Goal: Task Accomplishment & Management: Use online tool/utility

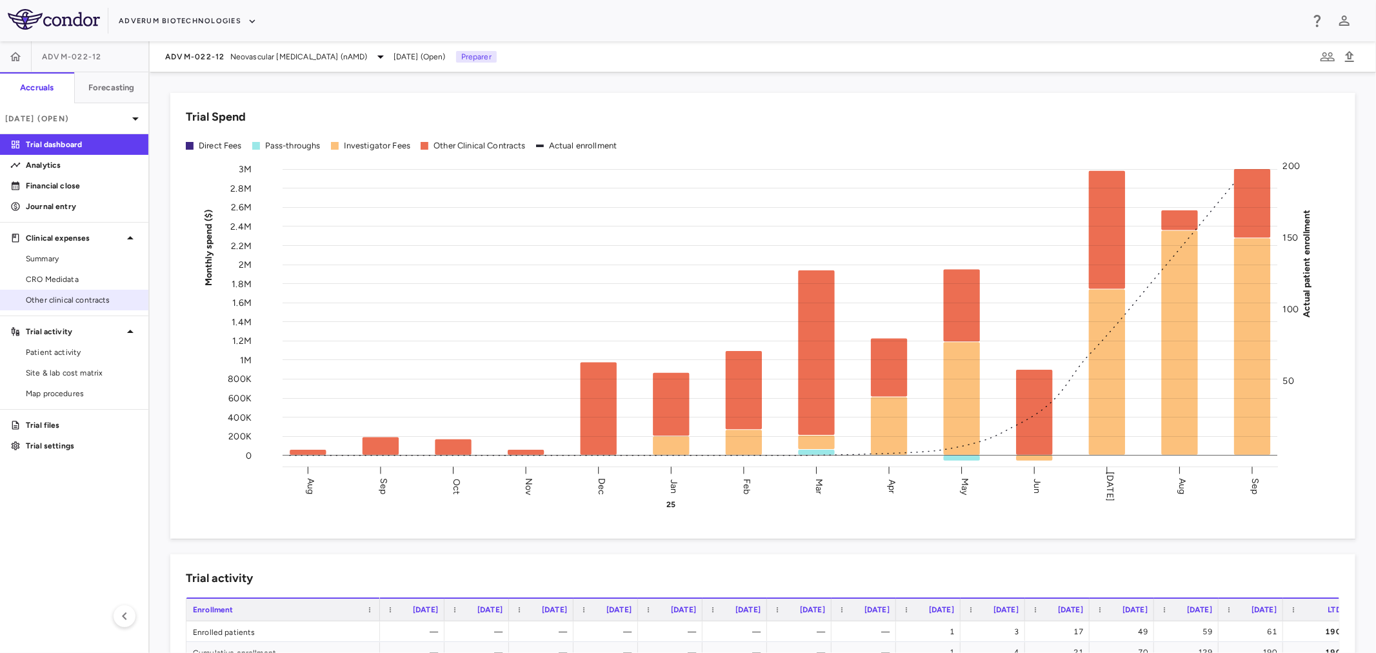
click at [59, 300] on span "Other clinical contracts" at bounding box center [82, 300] width 112 height 12
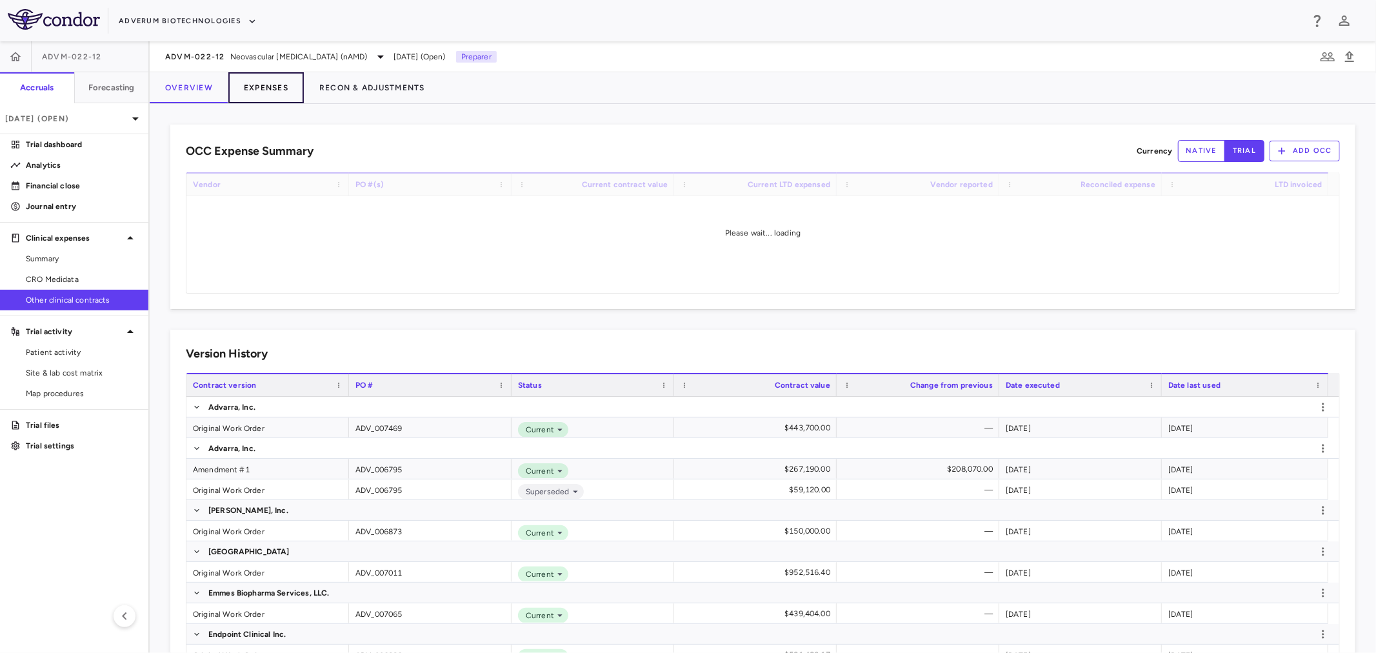
click at [268, 83] on button "Expenses" at bounding box center [266, 87] width 76 height 31
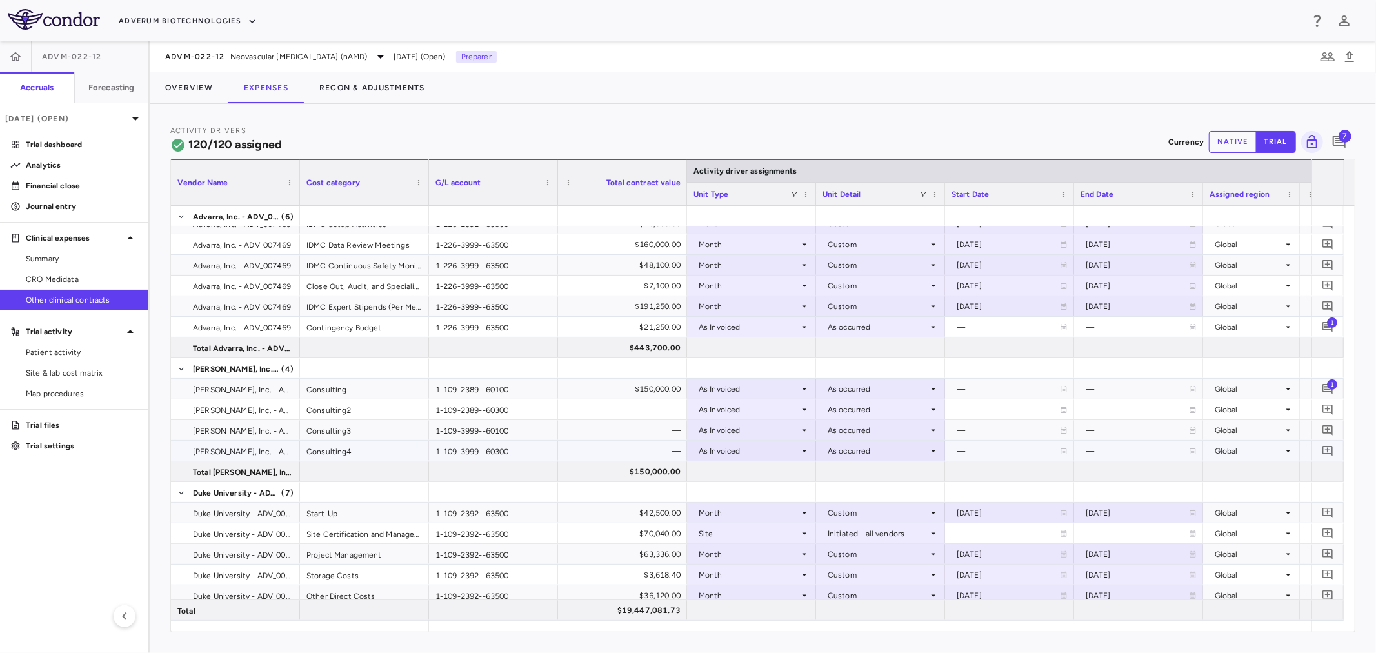
scroll to position [143, 0]
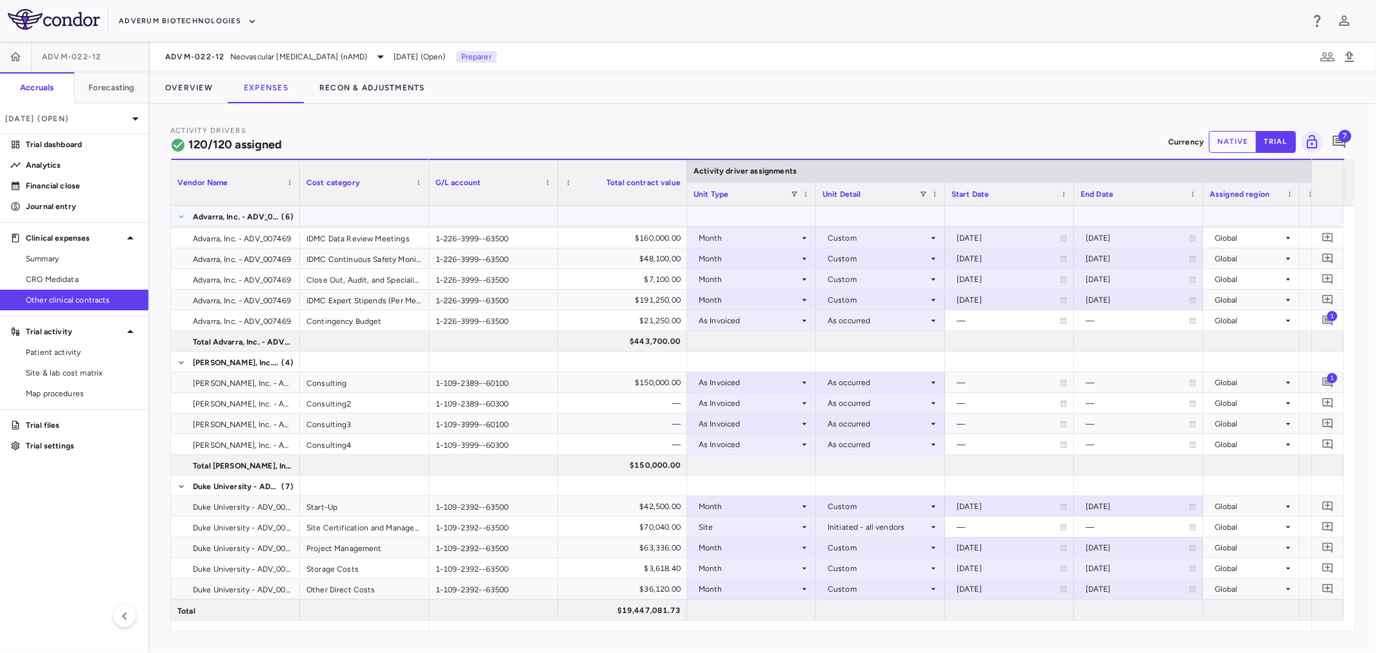
click at [182, 215] on span at bounding box center [181, 217] width 8 height 8
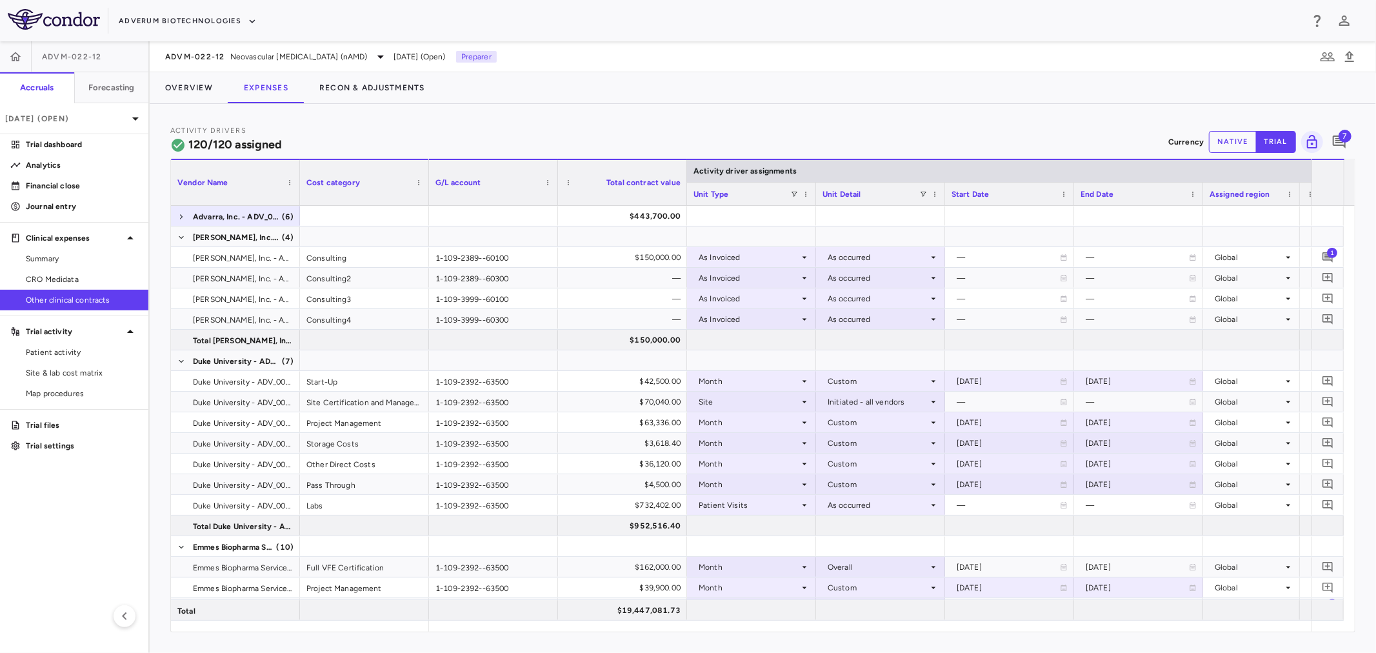
scroll to position [124, 0]
click at [181, 239] on span at bounding box center [181, 238] width 8 height 8
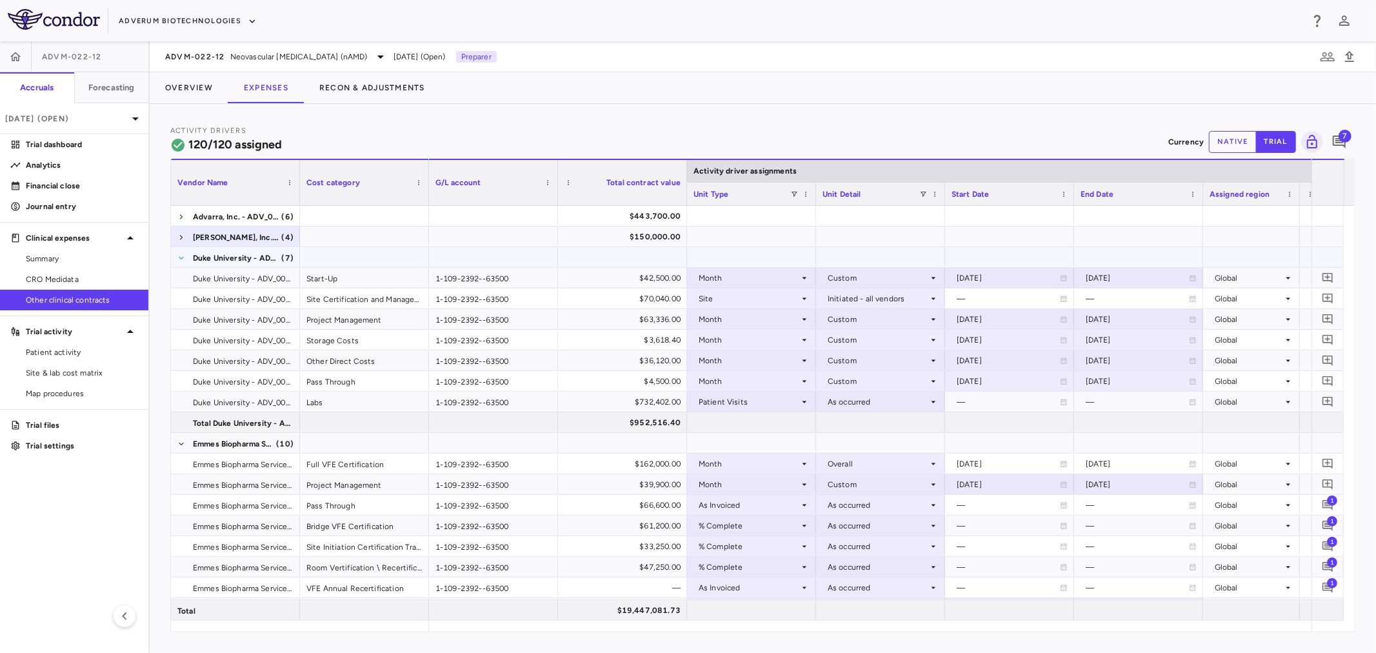
click at [179, 261] on span at bounding box center [181, 258] width 8 height 8
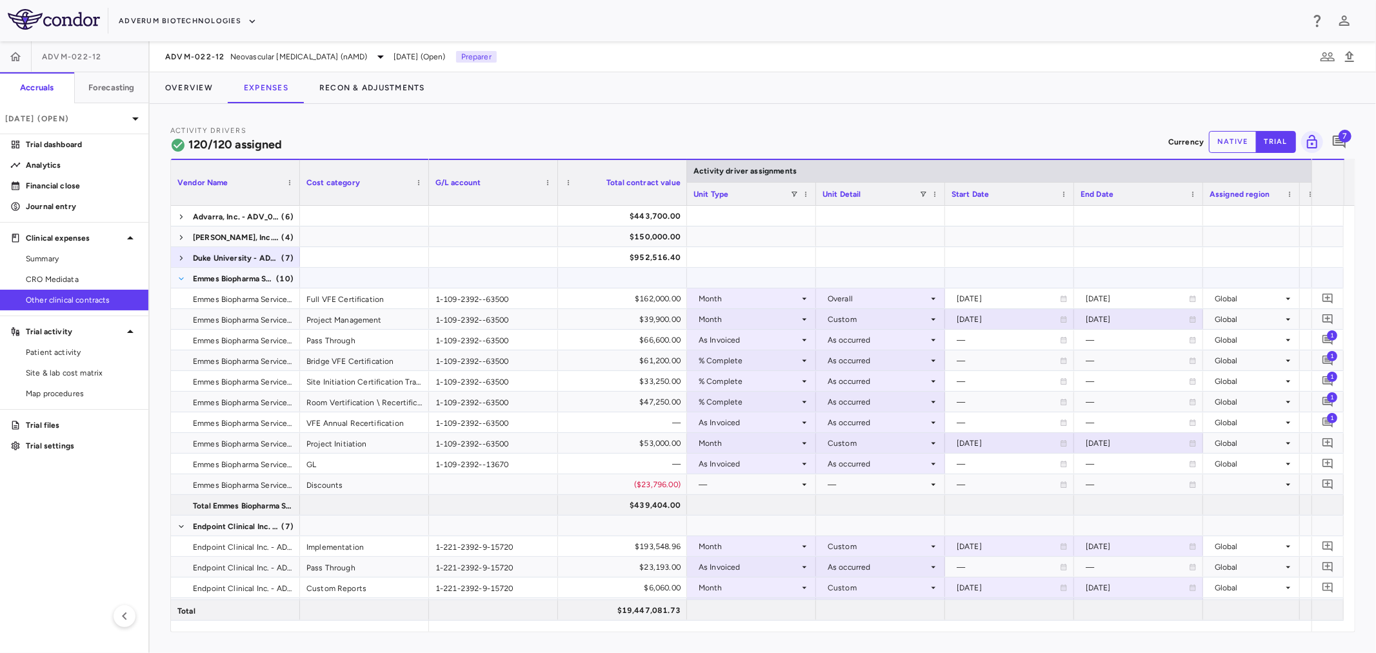
click at [181, 276] on span at bounding box center [181, 279] width 8 height 8
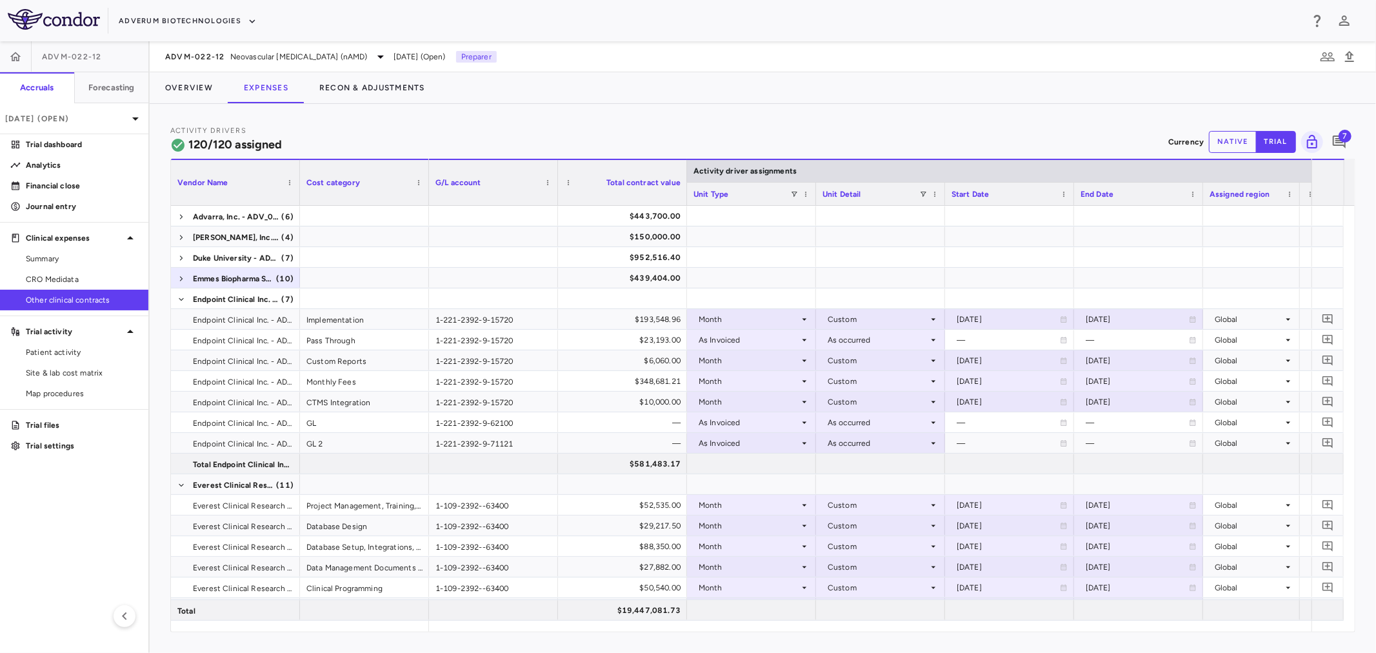
click at [301, 196] on div "Cost category" at bounding box center [364, 182] width 129 height 46
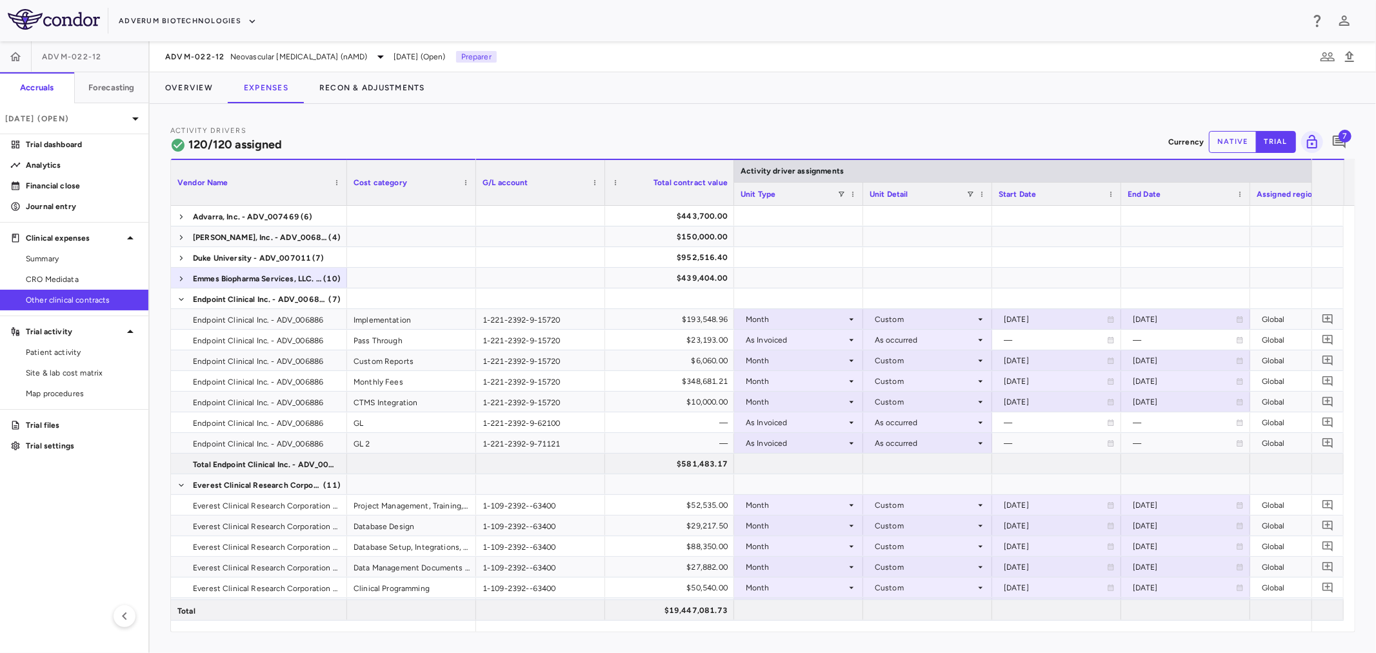
drag, startPoint x: 298, startPoint y: 196, endPoint x: 345, endPoint y: 211, distance: 49.4
click at [345, 210] on div "Vendor Name Cost category Activity driver assignments G/L account GL" at bounding box center [763, 395] width 1184 height 473
click at [558, 631] on div "Vendor Name Drag here to set column labels Vendor Name Cost category Activity d…" at bounding box center [762, 396] width 1185 height 474
drag, startPoint x: 558, startPoint y: 631, endPoint x: 601, endPoint y: 629, distance: 42.6
click at [616, 636] on div "Activity Drivers 120/120 assigned Currency native trial 7 Press ENTER to sort. …" at bounding box center [763, 378] width 1227 height 549
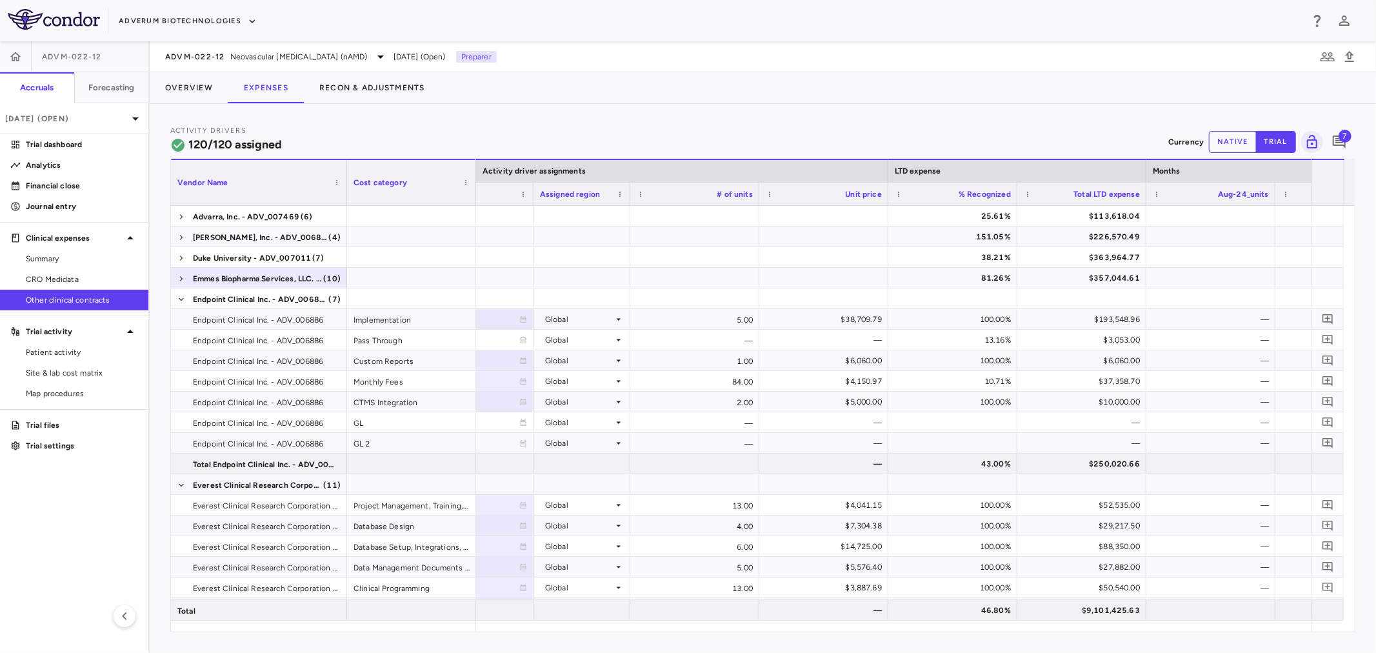
scroll to position [0, 694]
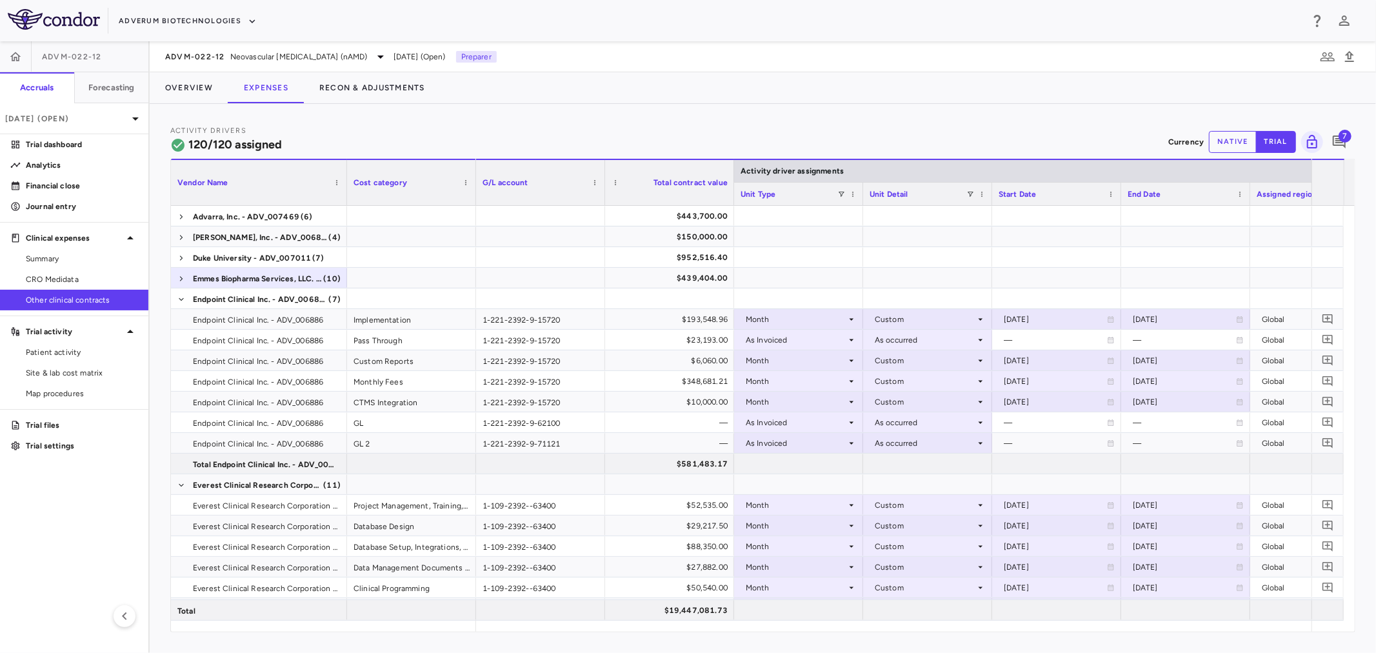
click at [731, 190] on div at bounding box center [733, 182] width 5 height 45
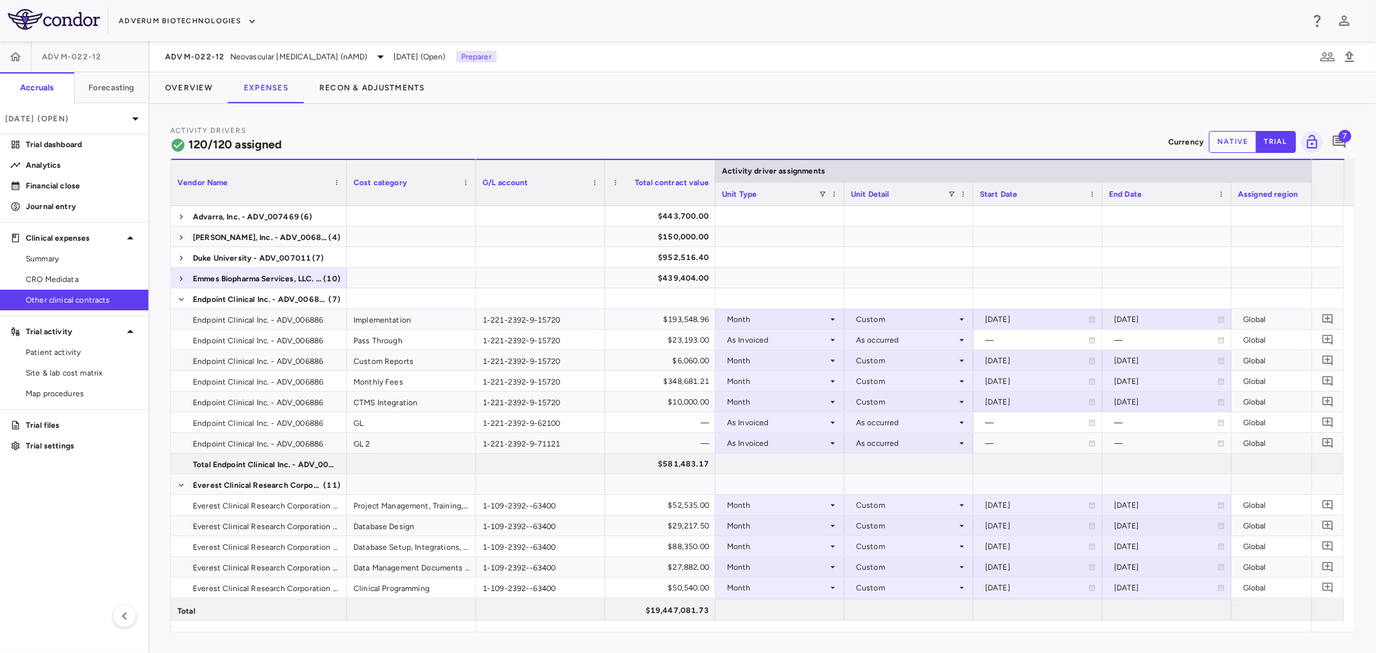
click at [1341, 131] on span "7" at bounding box center [1345, 136] width 13 height 13
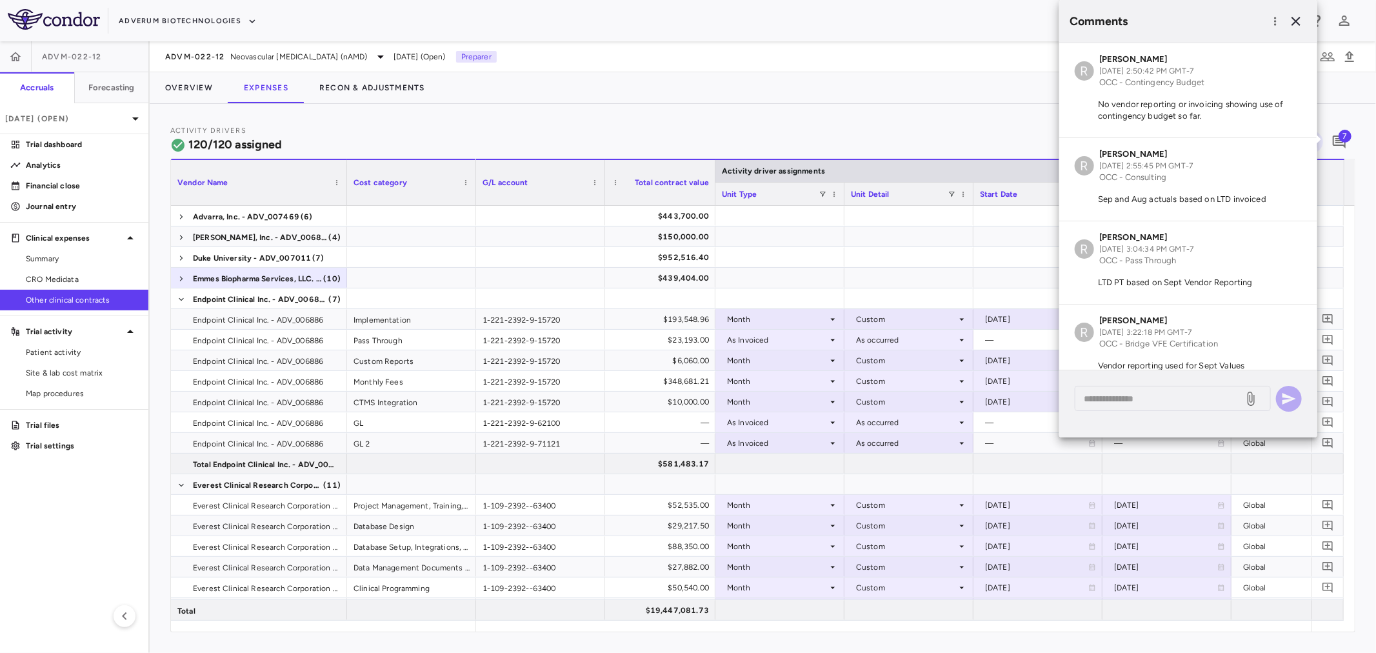
scroll to position [298, 0]
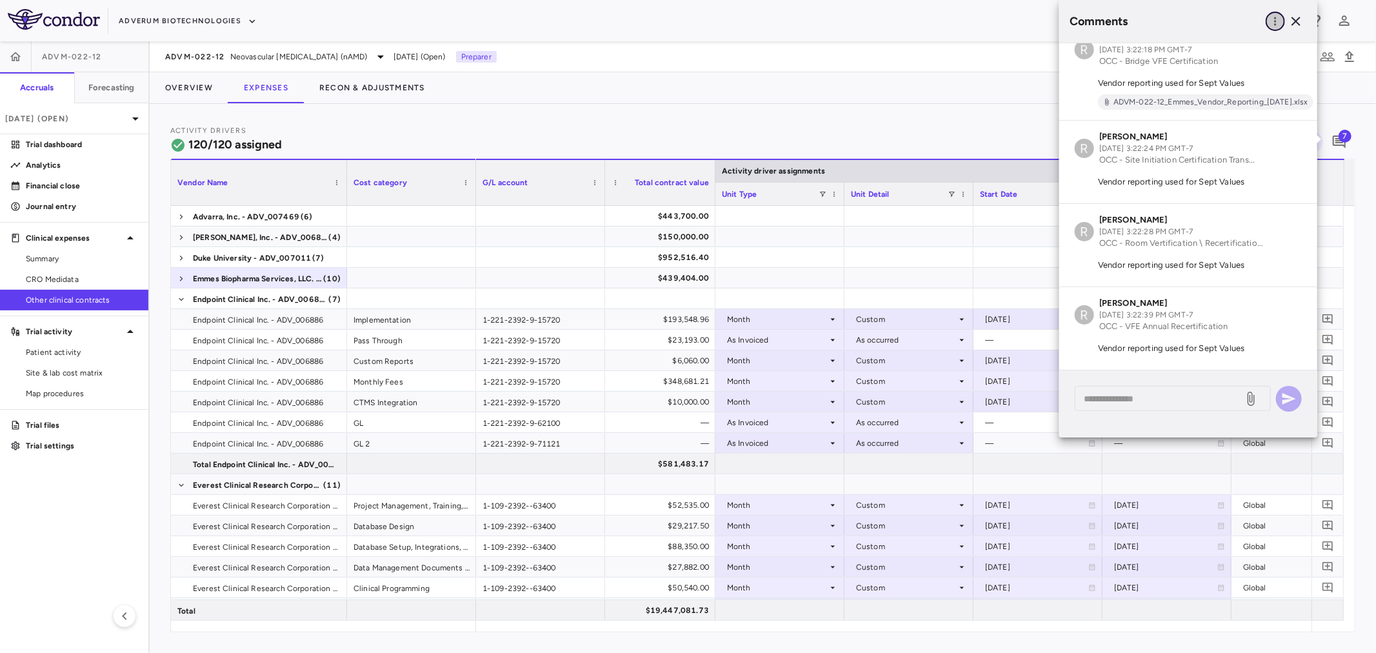
click at [1271, 17] on icon "button" at bounding box center [1275, 21] width 13 height 13
click at [1253, 45] on div "Show prior period comments" at bounding box center [1210, 47] width 152 height 23
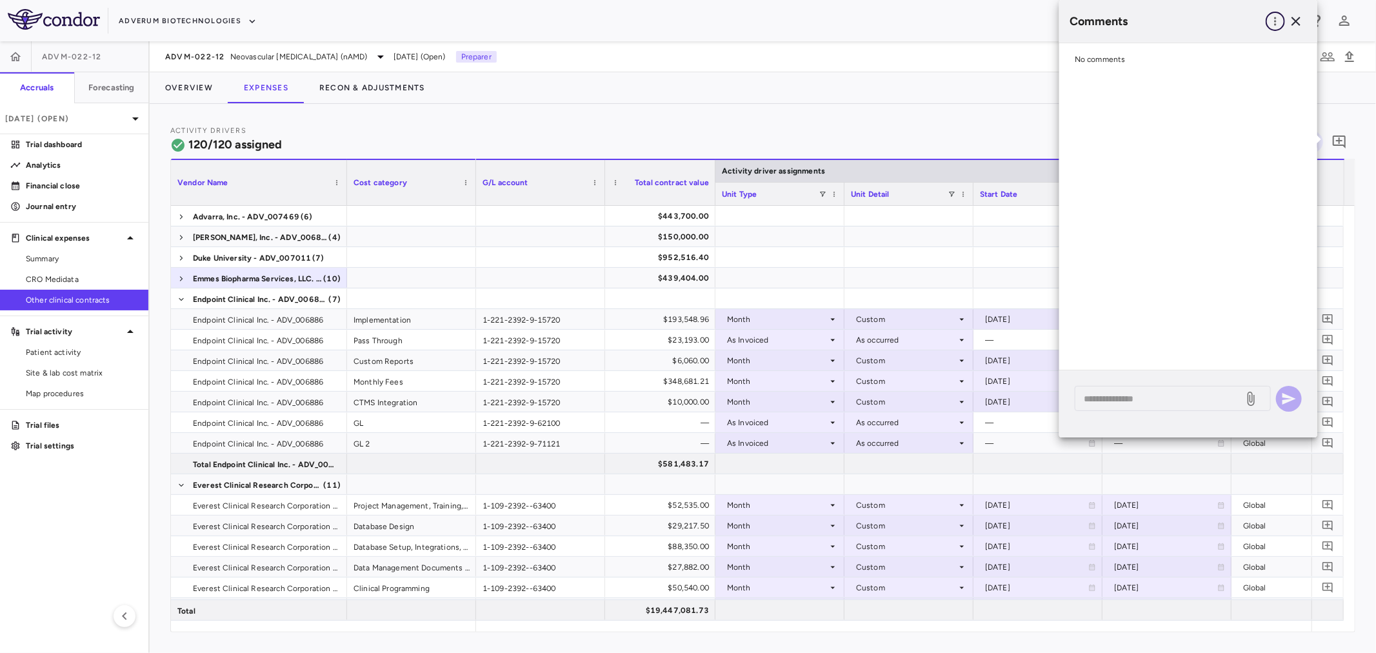
scroll to position [0, 0]
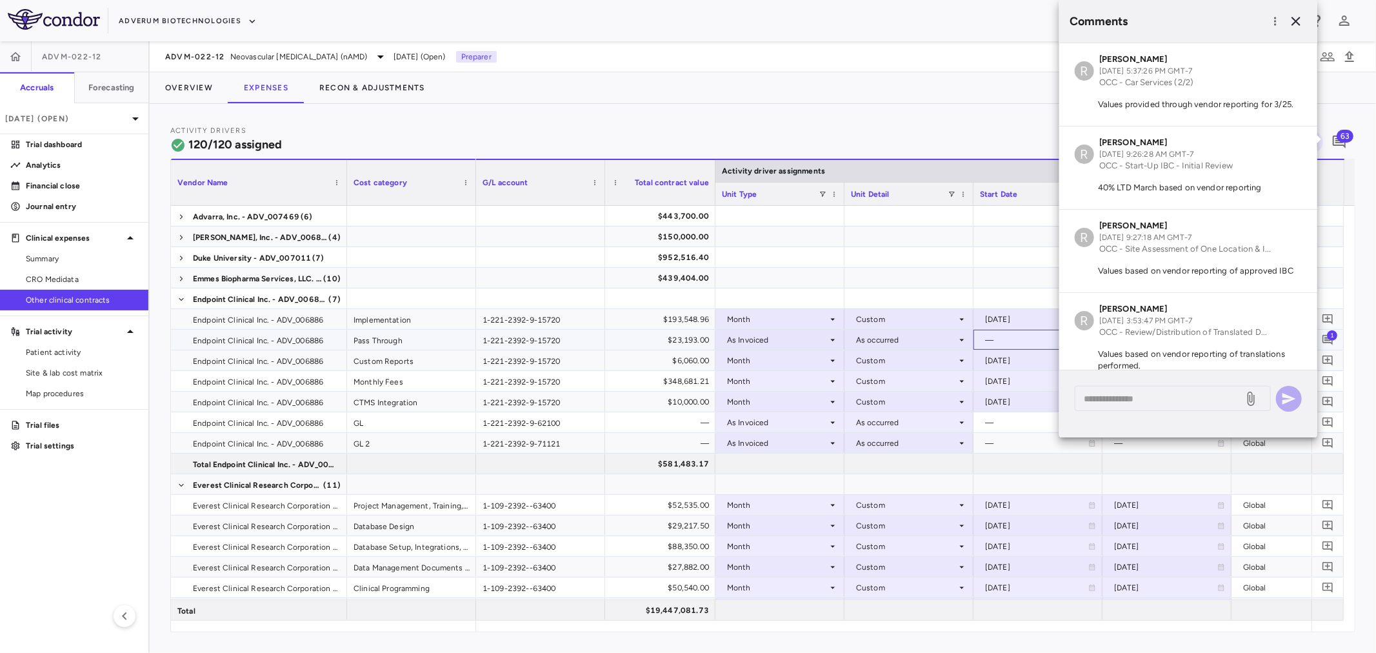
click at [1005, 340] on div "—" at bounding box center [1036, 340] width 103 height 21
click at [1331, 337] on span "1" at bounding box center [1332, 335] width 10 height 10
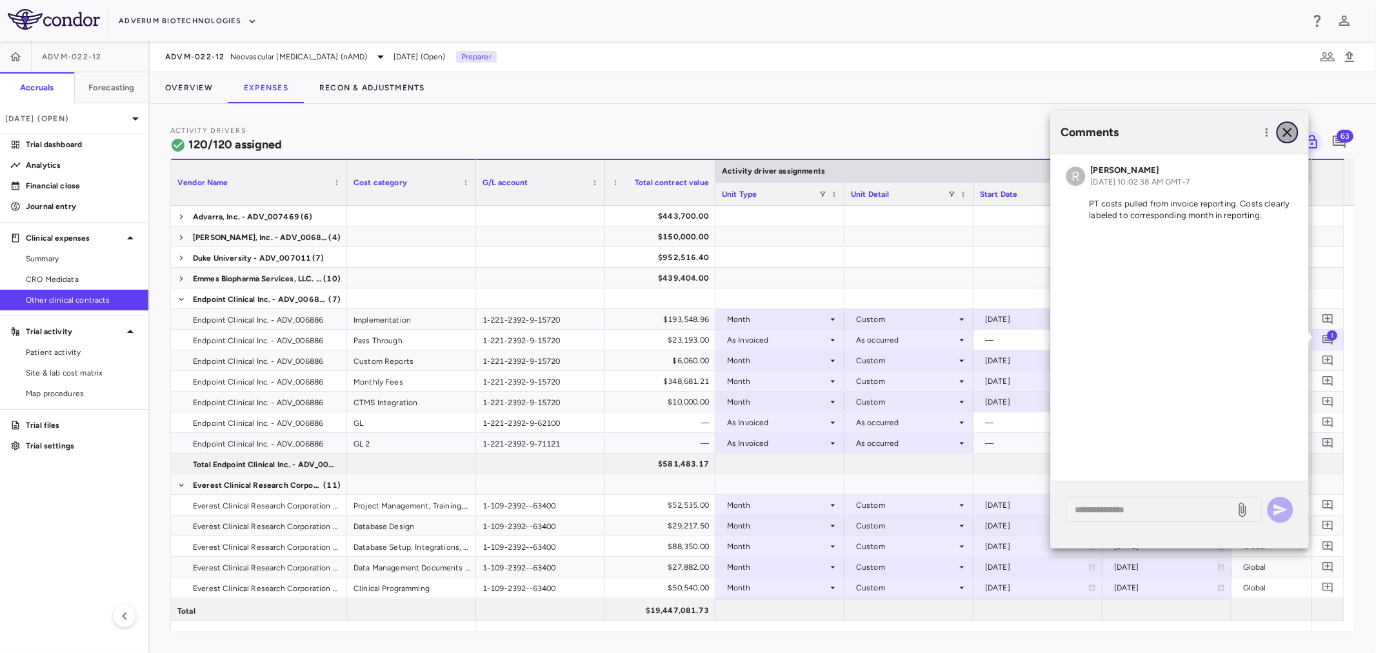
click at [1289, 126] on icon "button" at bounding box center [1287, 132] width 15 height 15
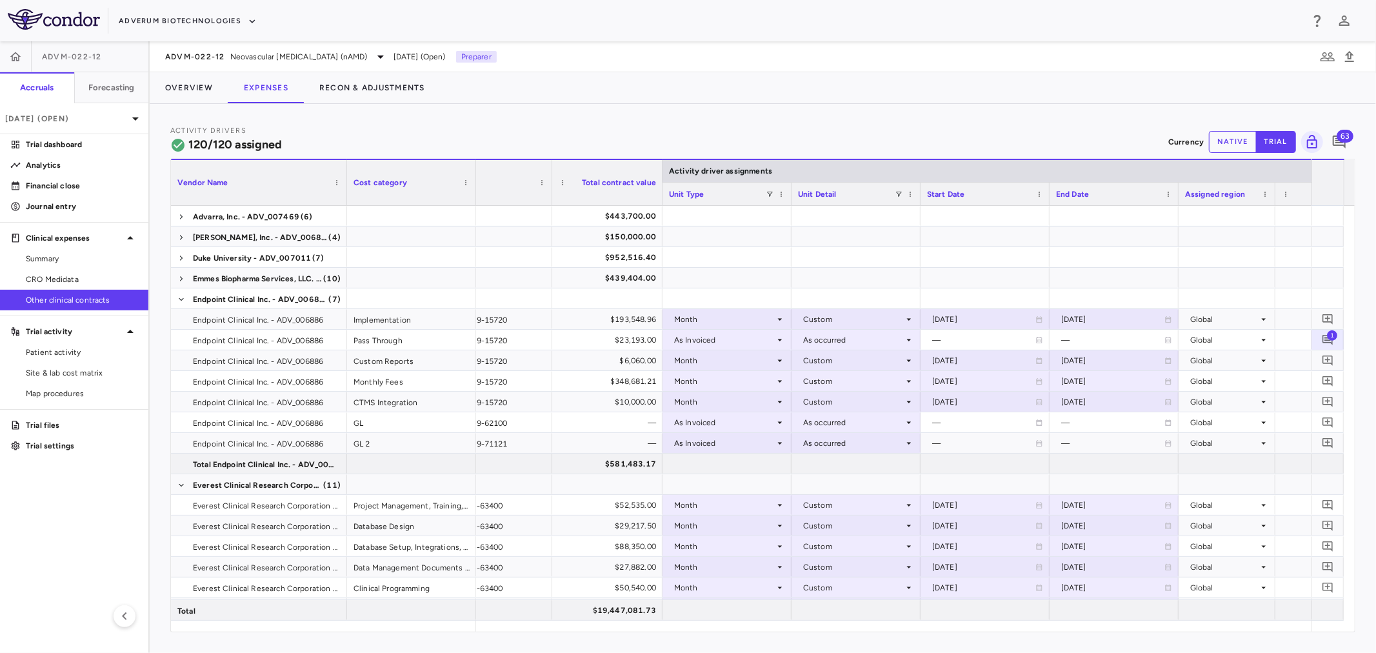
scroll to position [0, 110]
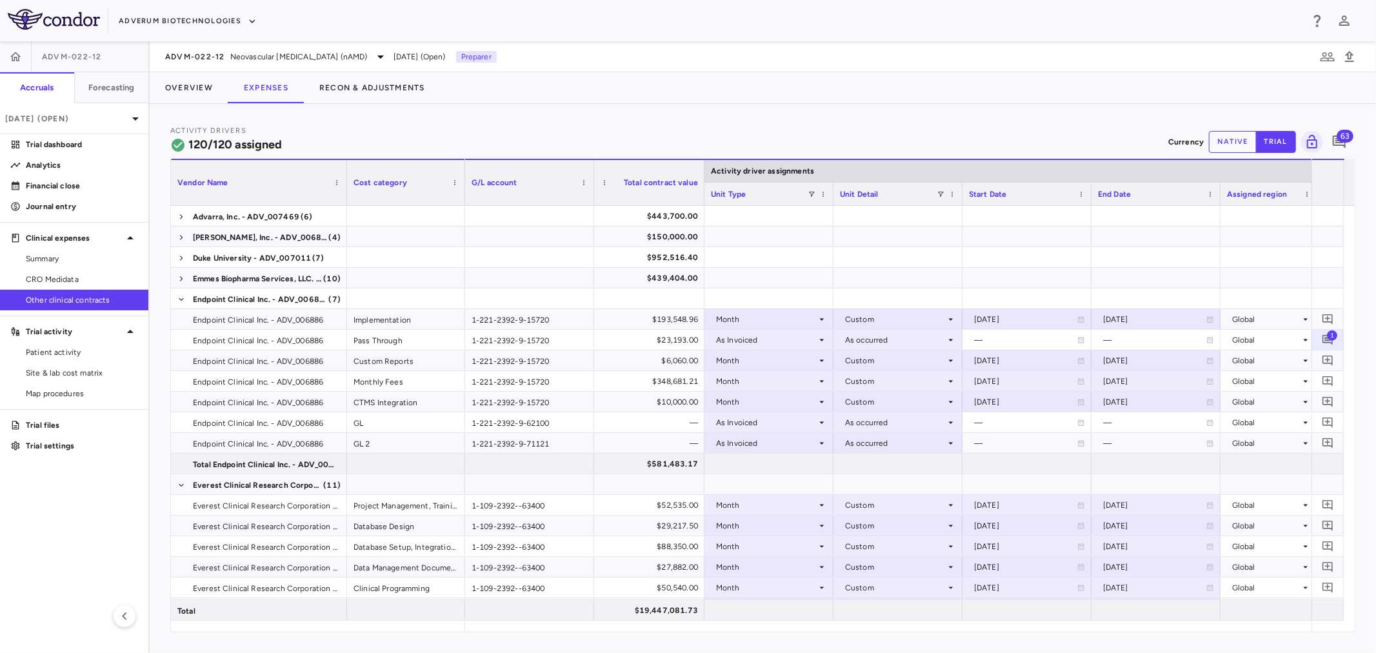
drag, startPoint x: 474, startPoint y: 184, endPoint x: 458, endPoint y: 181, distance: 16.3
click at [462, 181] on div at bounding box center [464, 182] width 5 height 45
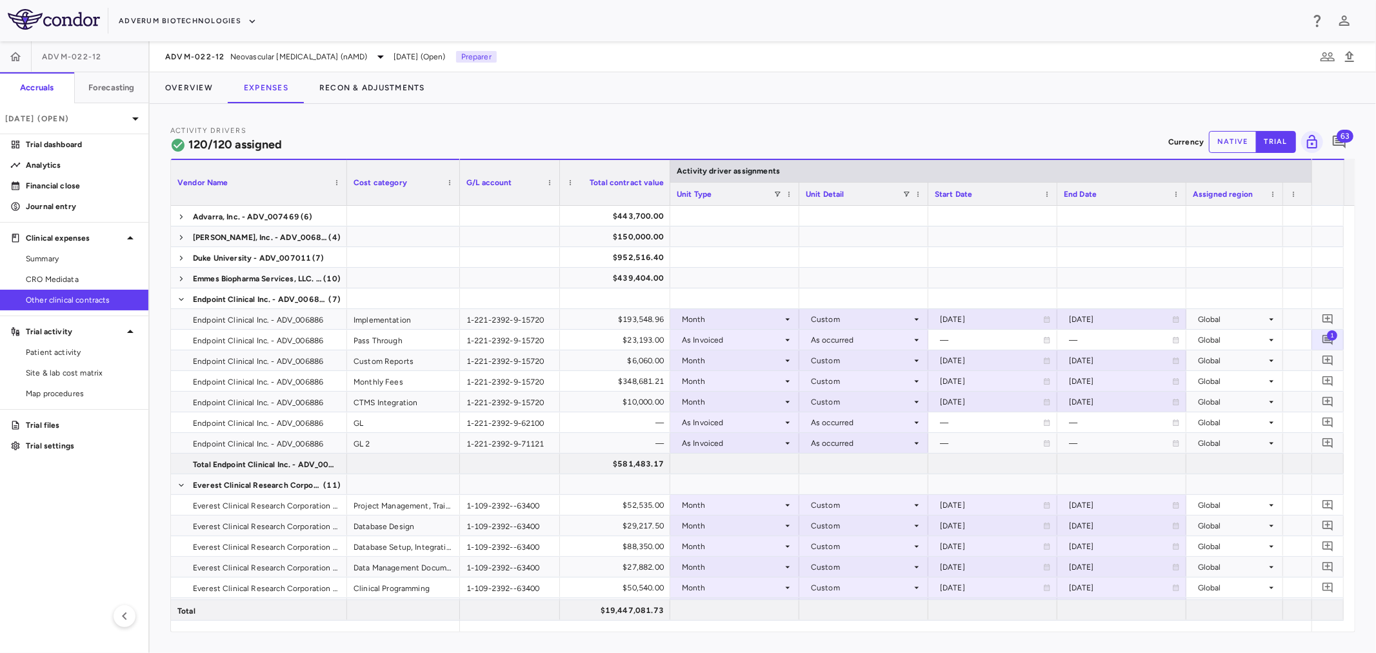
drag, startPoint x: 587, startPoint y: 199, endPoint x: 556, endPoint y: 199, distance: 31.0
click at [557, 199] on div at bounding box center [559, 182] width 5 height 45
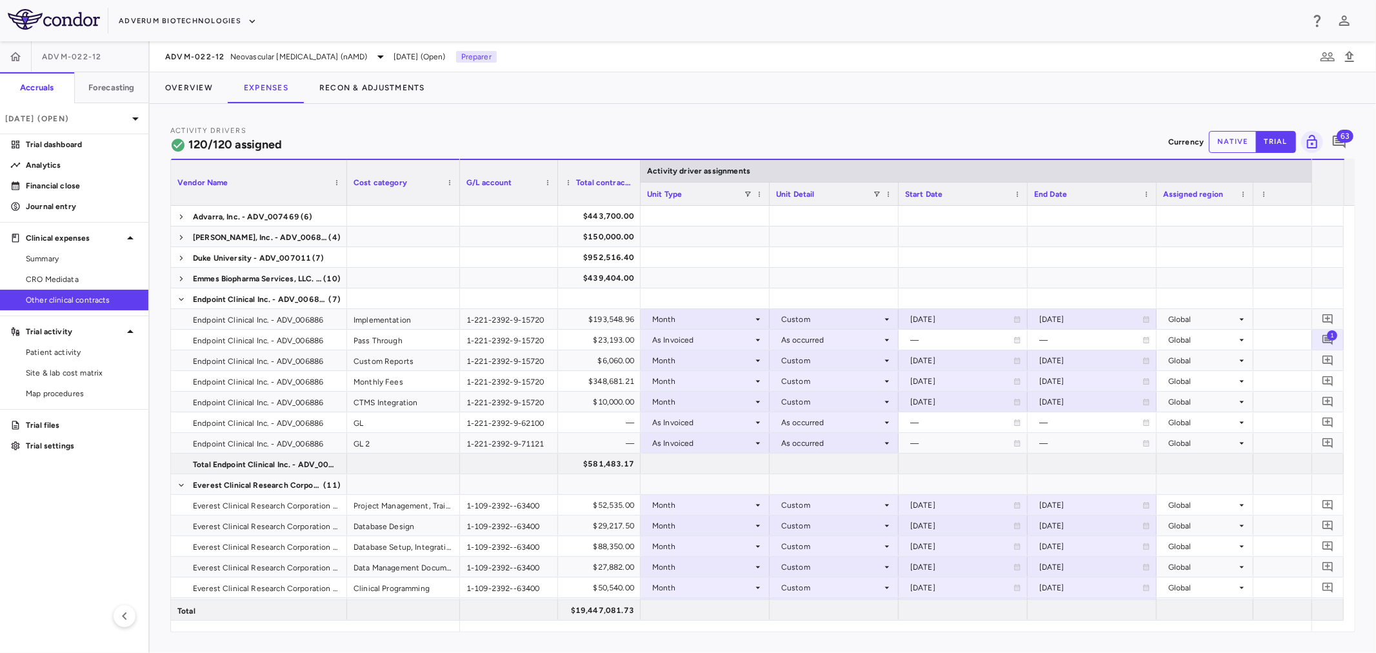
drag, startPoint x: 665, startPoint y: 191, endPoint x: 637, endPoint y: 195, distance: 28.0
click at [638, 195] on div at bounding box center [640, 182] width 5 height 45
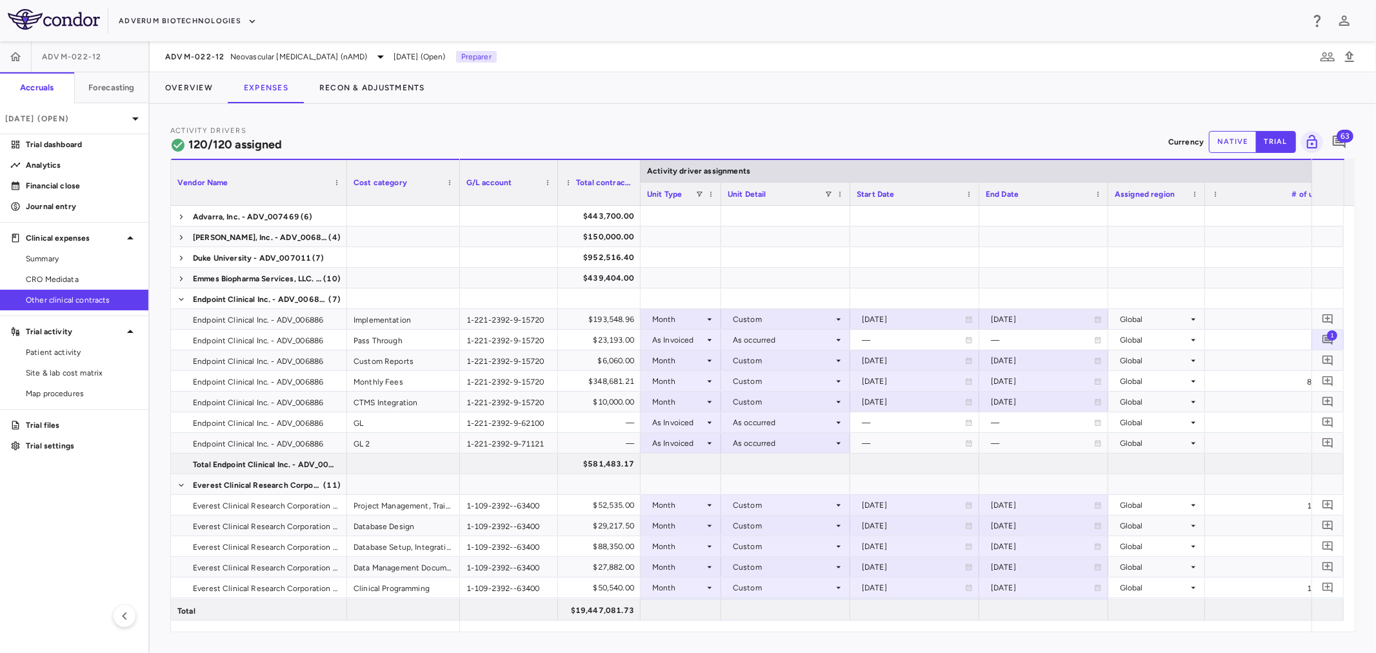
drag, startPoint x: 768, startPoint y: 188, endPoint x: 720, endPoint y: 191, distance: 48.5
click at [720, 191] on div at bounding box center [720, 194] width 5 height 23
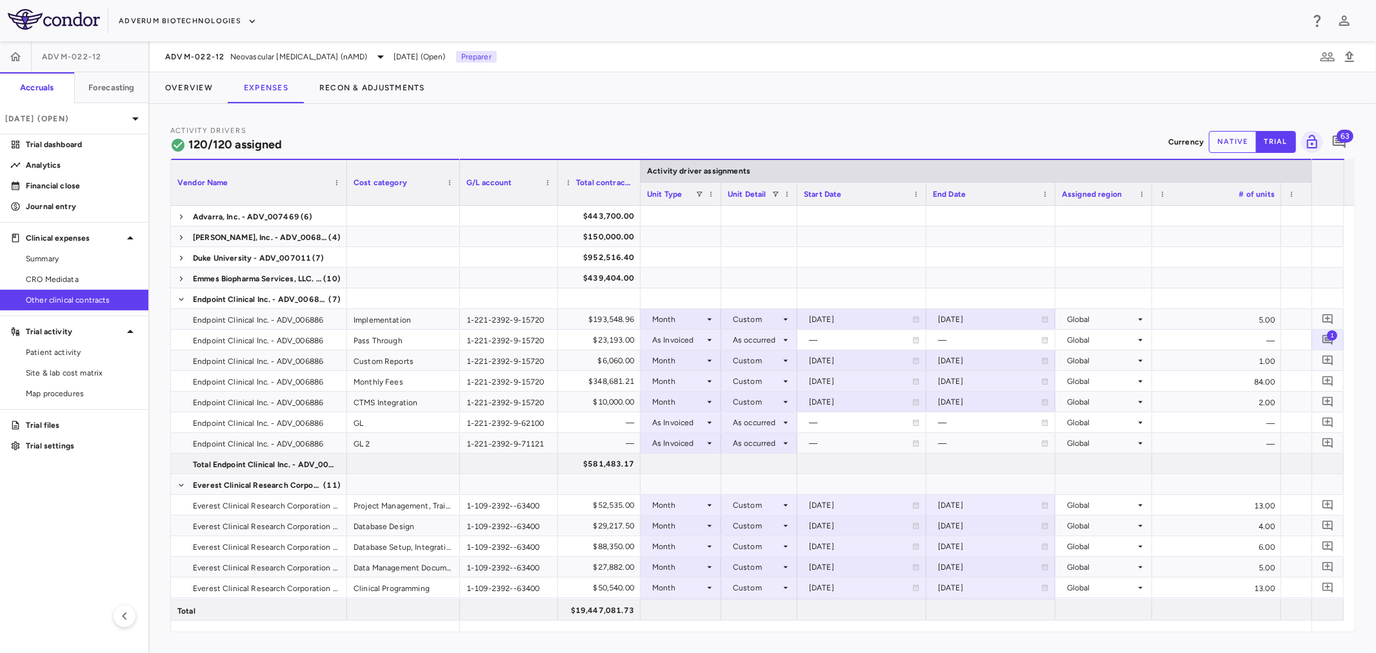
drag, startPoint x: 847, startPoint y: 188, endPoint x: 794, endPoint y: 183, distance: 53.2
click at [794, 183] on div at bounding box center [796, 194] width 5 height 23
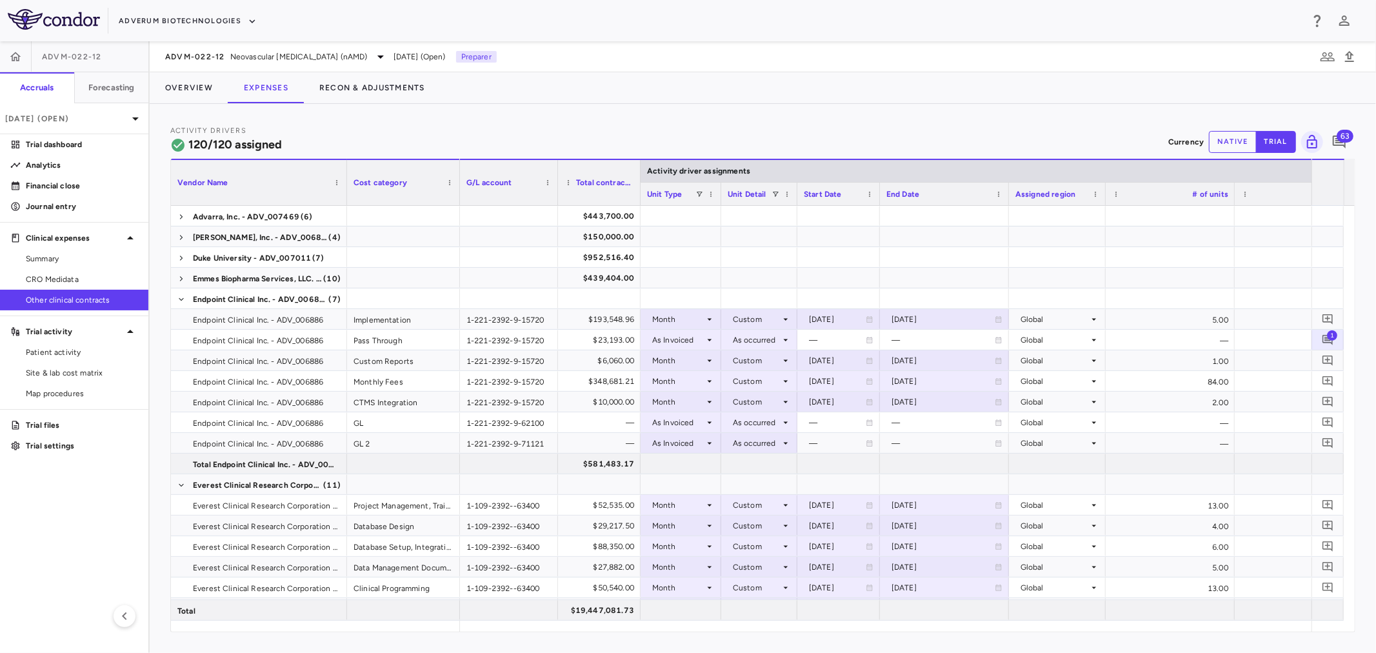
drag, startPoint x: 925, startPoint y: 195, endPoint x: 878, endPoint y: 189, distance: 46.8
click at [878, 189] on div at bounding box center [879, 194] width 5 height 23
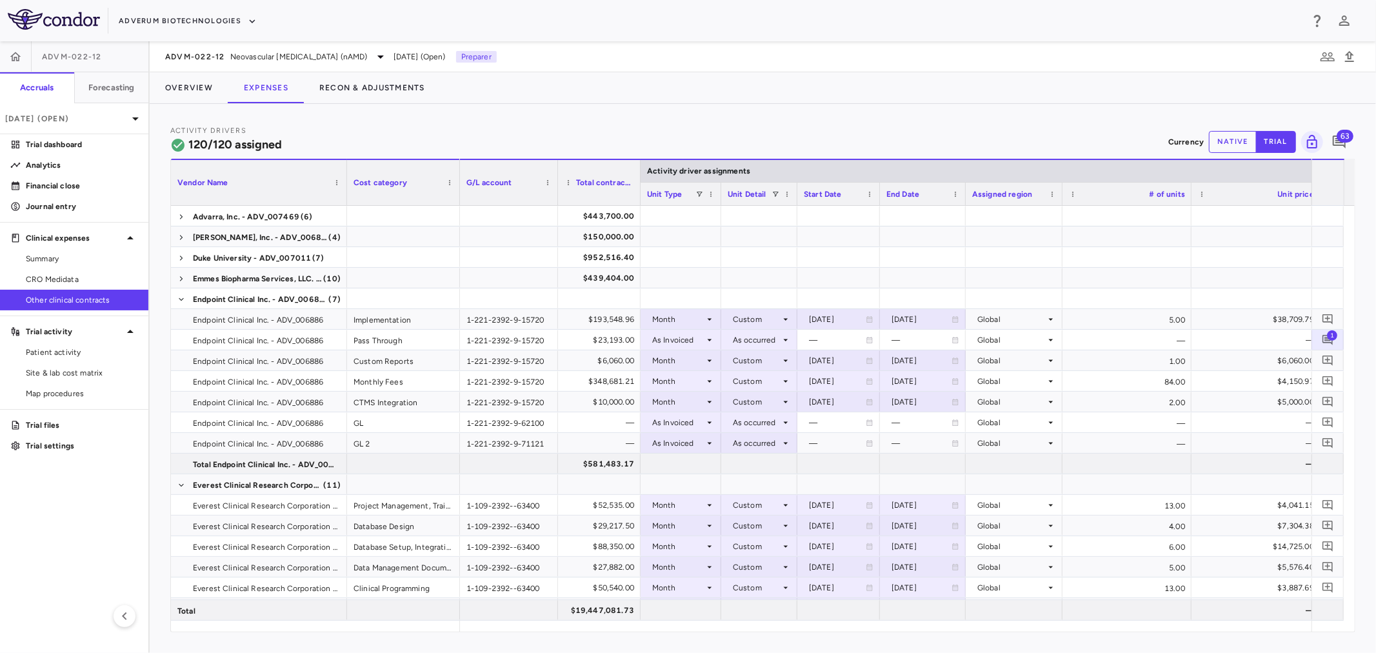
drag, startPoint x: 1007, startPoint y: 196, endPoint x: 963, endPoint y: 199, distance: 43.3
click at [963, 199] on div at bounding box center [965, 194] width 5 height 23
drag, startPoint x: 991, startPoint y: 191, endPoint x: 991, endPoint y: 146, distance: 44.5
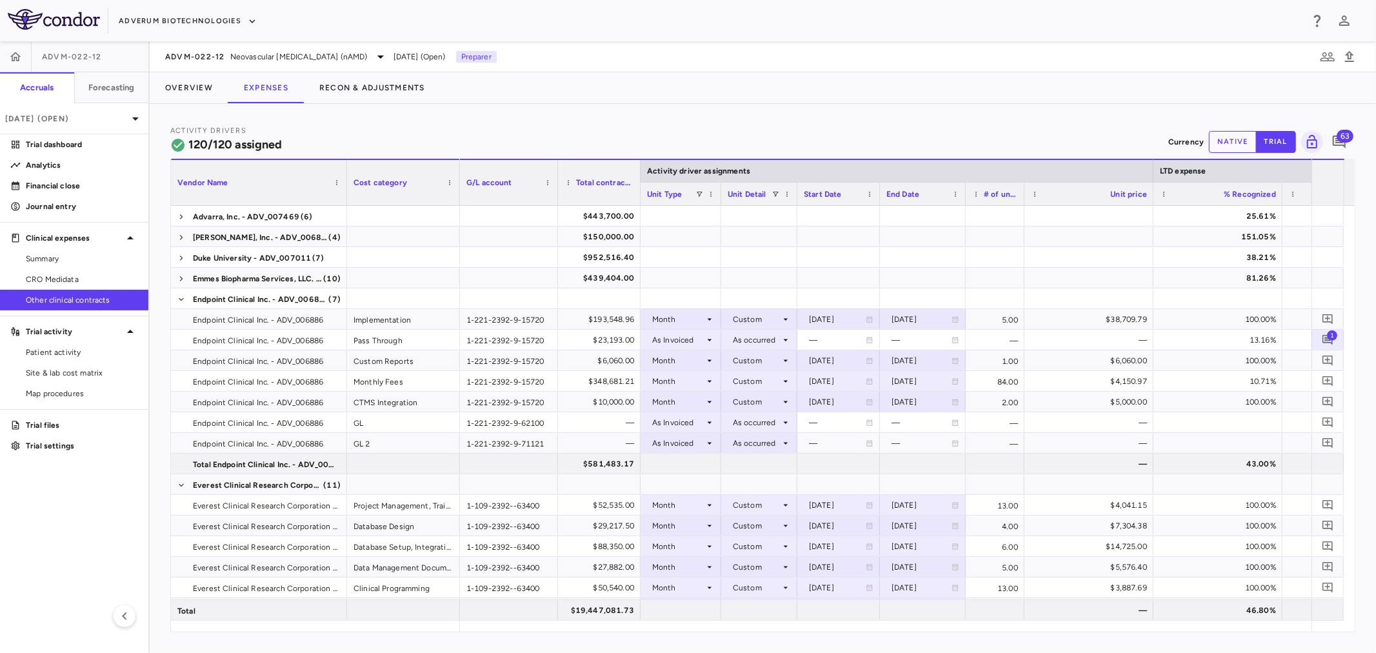
drag, startPoint x: 1093, startPoint y: 197, endPoint x: 1021, endPoint y: 197, distance: 72.3
click at [1022, 197] on div at bounding box center [1024, 194] width 5 height 23
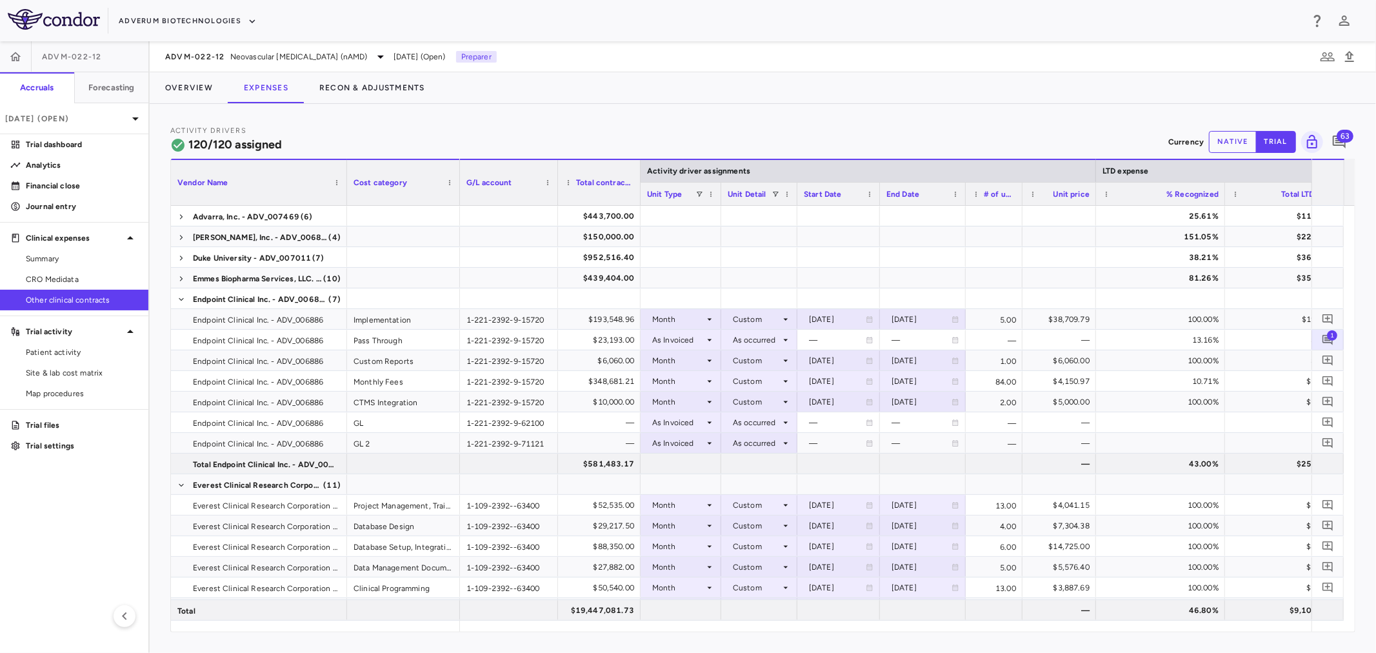
drag, startPoint x: 1150, startPoint y: 190, endPoint x: 1094, endPoint y: 189, distance: 55.5
click at [1094, 189] on div at bounding box center [1095, 194] width 5 height 23
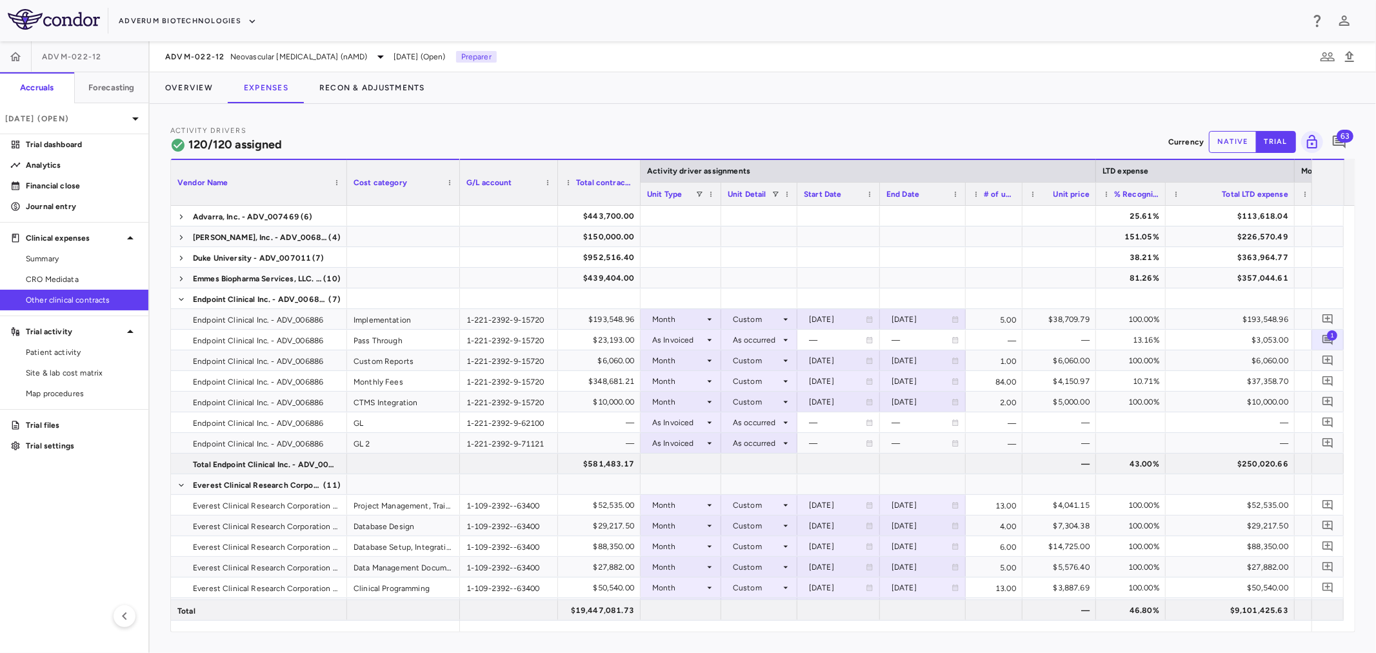
drag, startPoint x: 1224, startPoint y: 197, endPoint x: 1165, endPoint y: 196, distance: 59.4
click at [1165, 196] on div at bounding box center [1165, 194] width 5 height 23
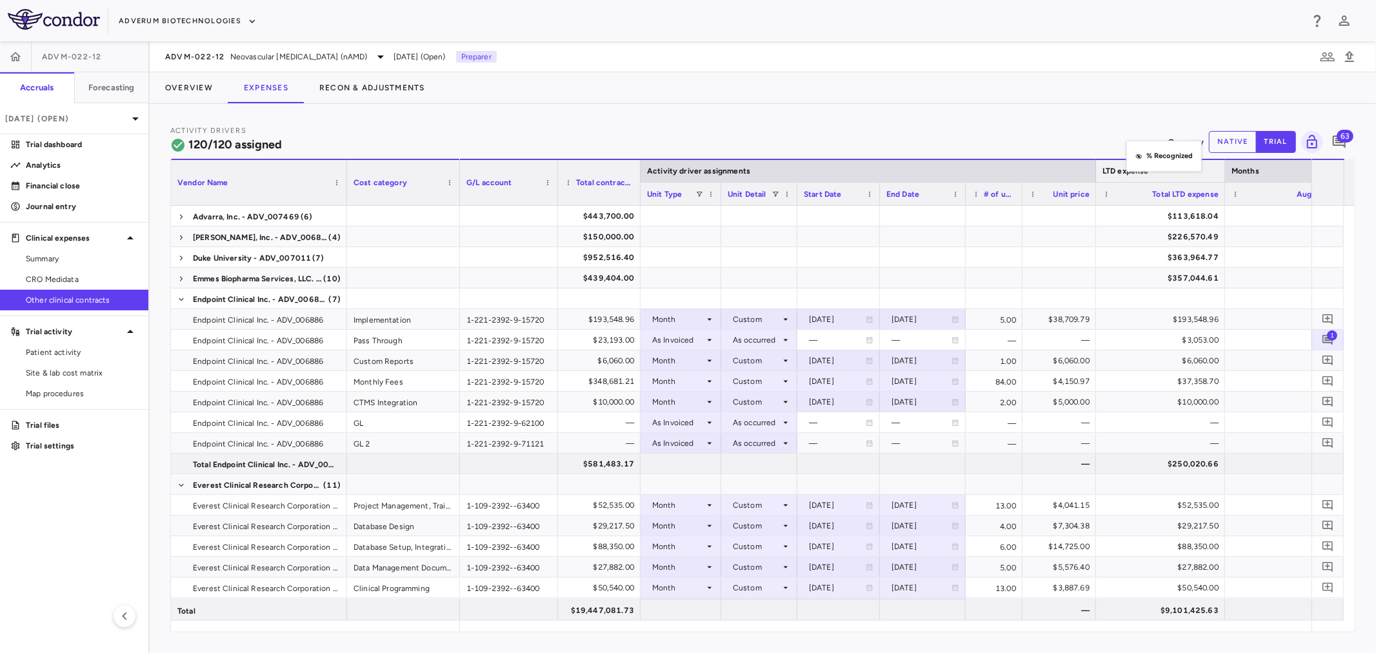
drag, startPoint x: 1125, startPoint y: 188, endPoint x: 1140, endPoint y: 160, distance: 32.3
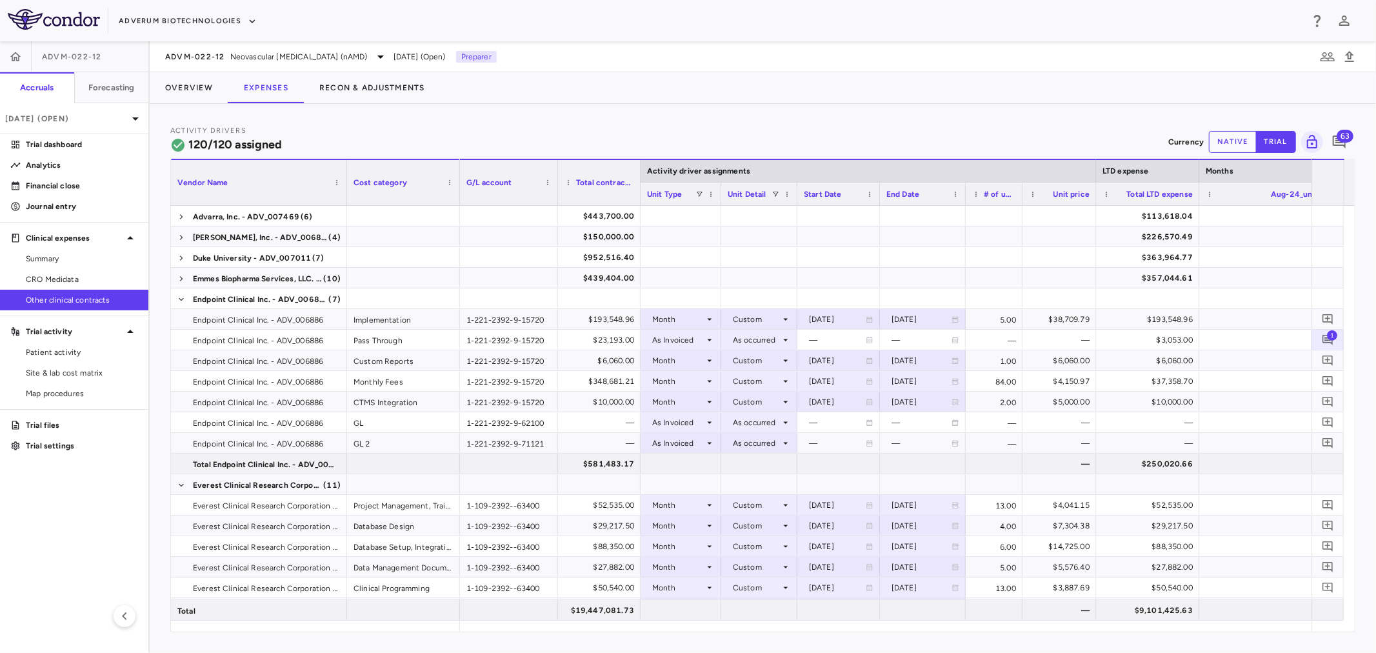
drag, startPoint x: 1222, startPoint y: 196, endPoint x: 1195, endPoint y: 194, distance: 26.6
click at [1196, 194] on div at bounding box center [1198, 194] width 5 height 23
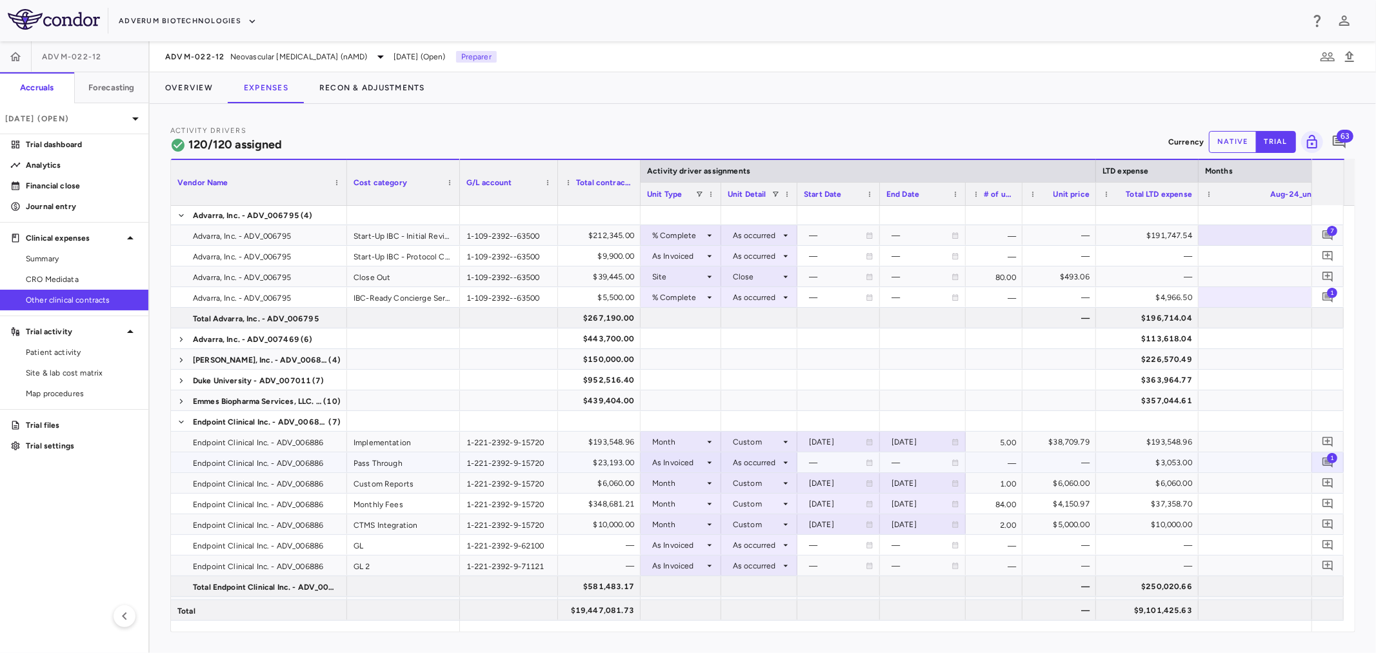
scroll to position [0, 0]
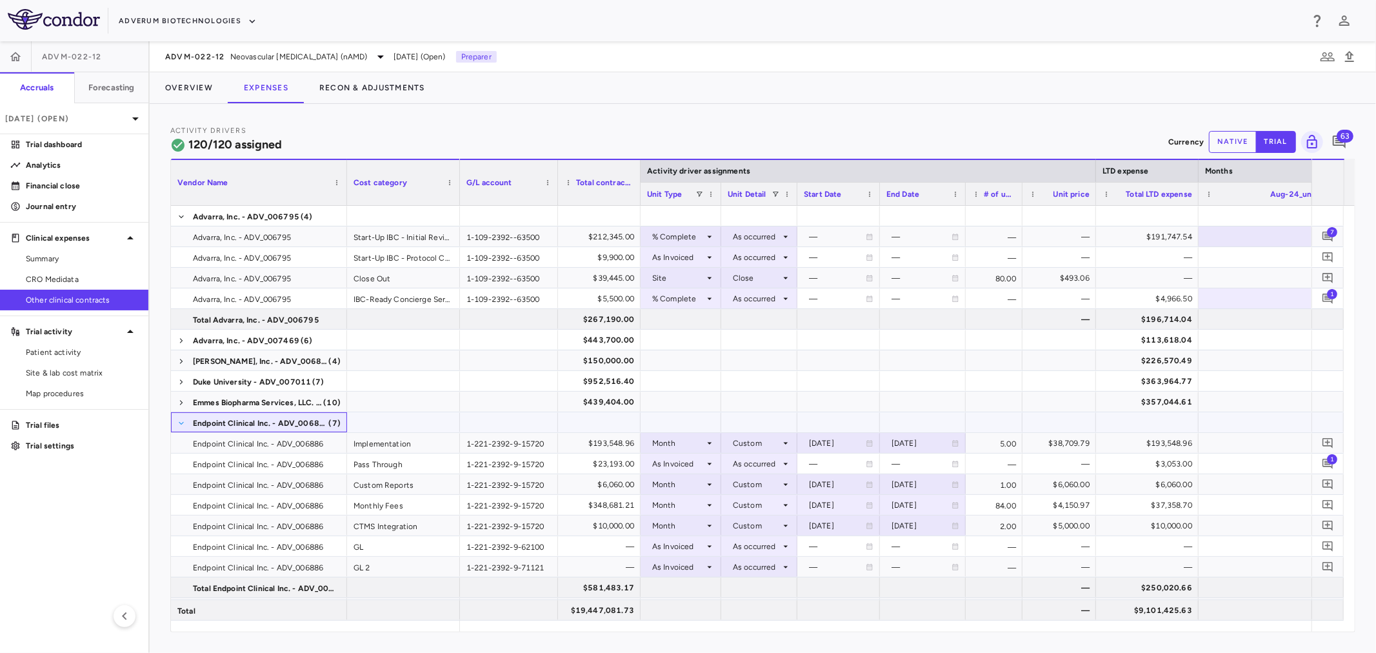
click at [179, 419] on span at bounding box center [181, 423] width 8 height 8
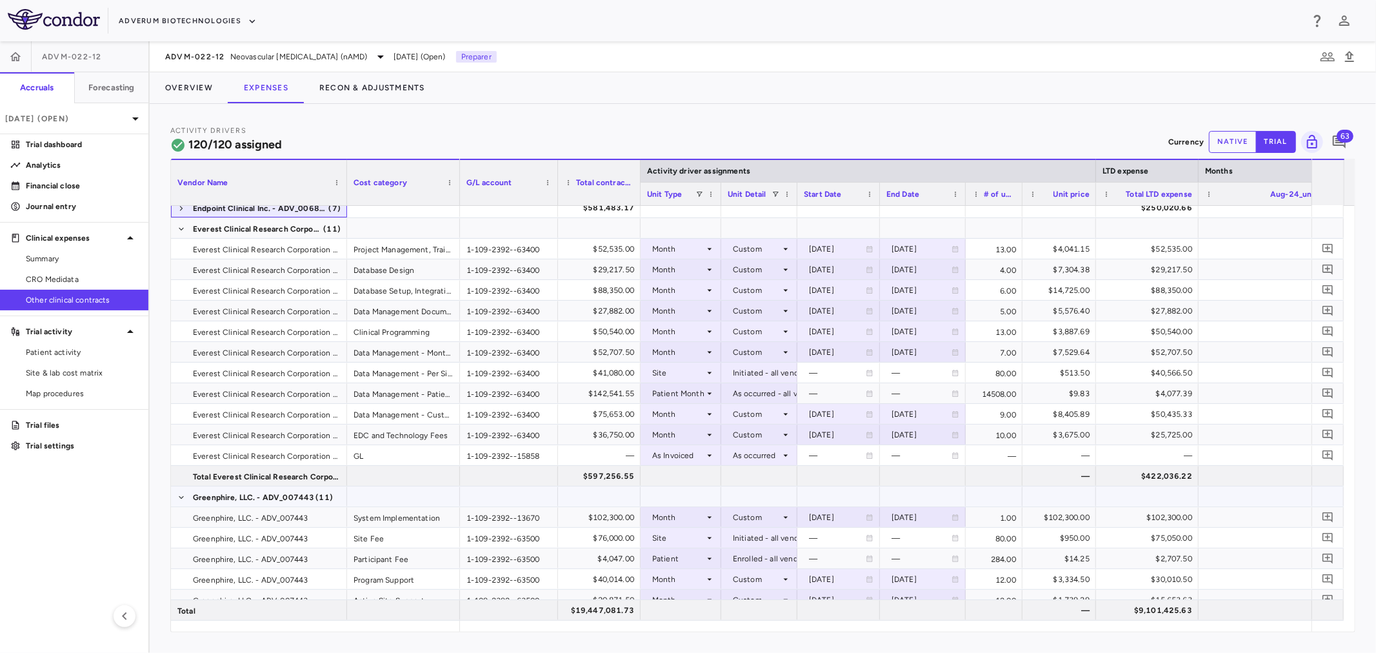
scroll to position [143, 0]
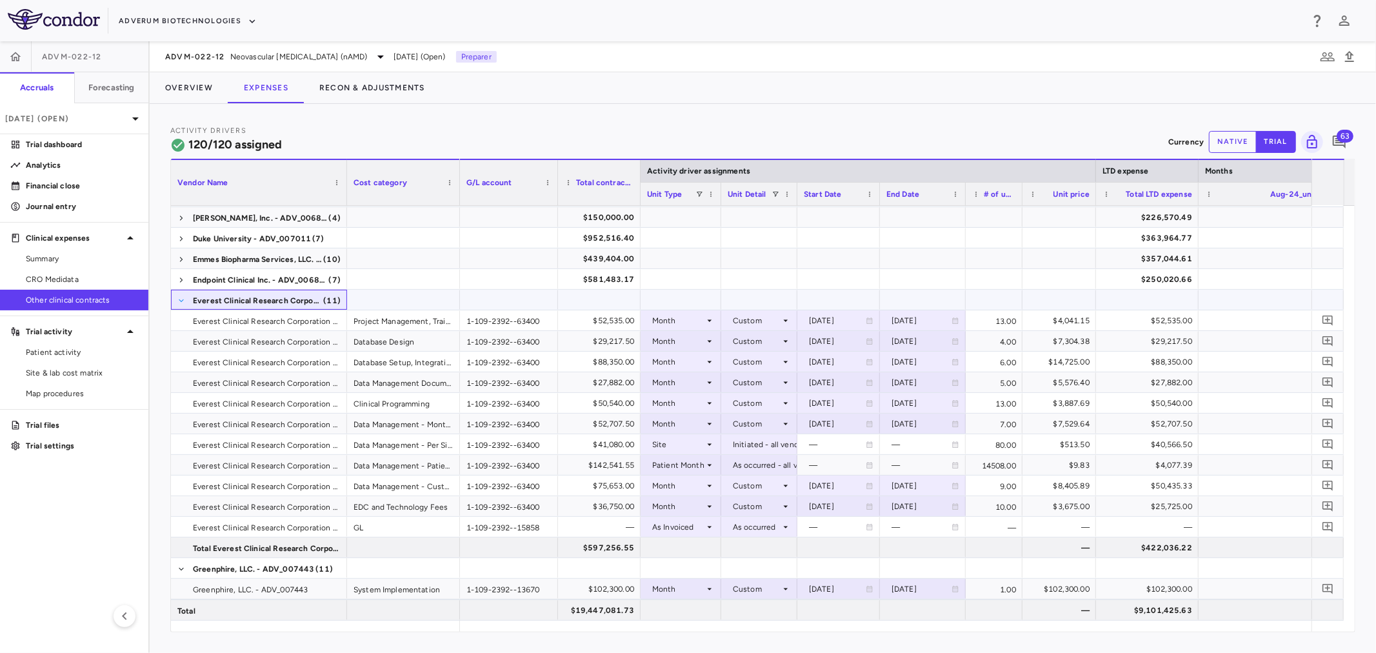
click at [179, 298] on span at bounding box center [181, 301] width 8 height 8
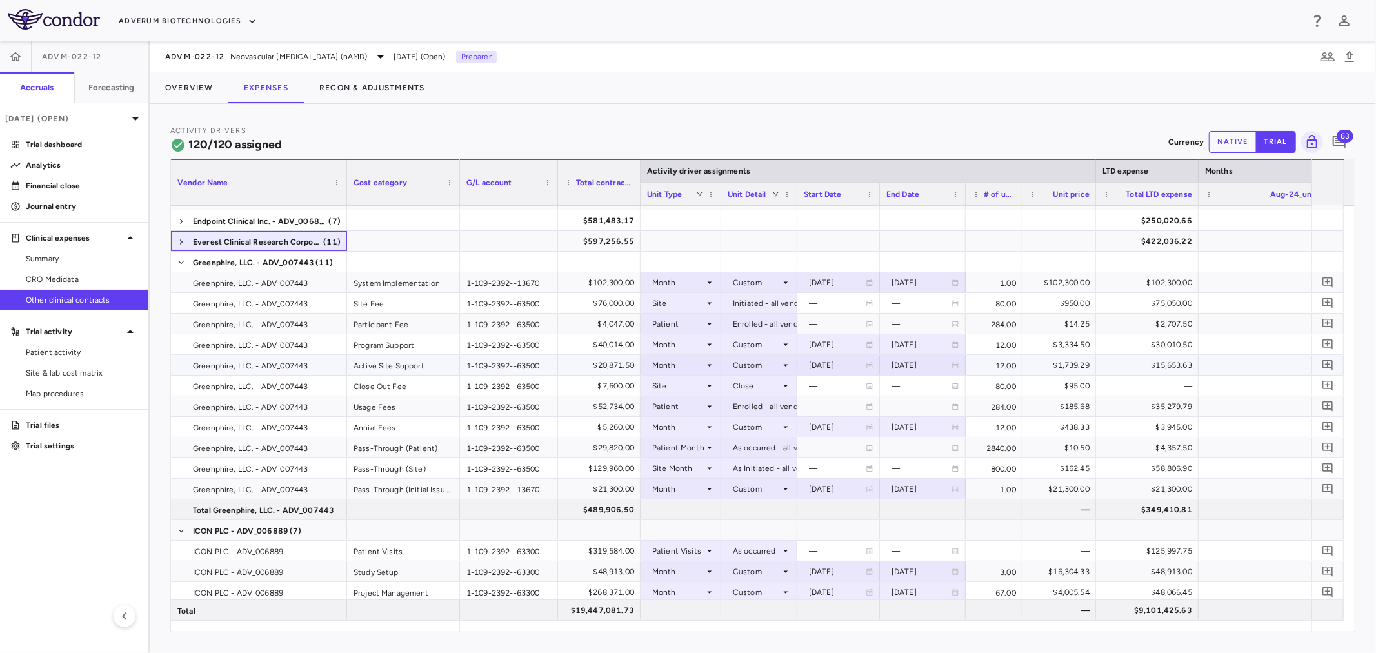
scroll to position [215, 0]
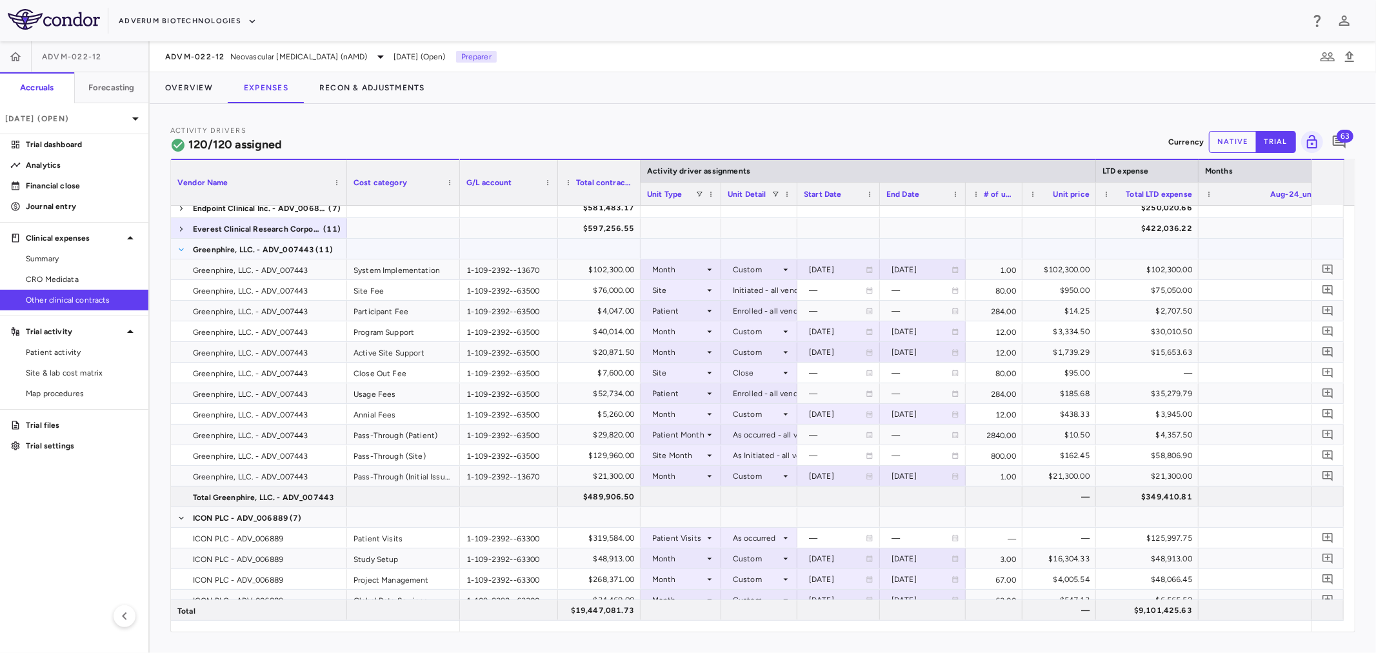
click at [178, 250] on span at bounding box center [181, 250] width 8 height 8
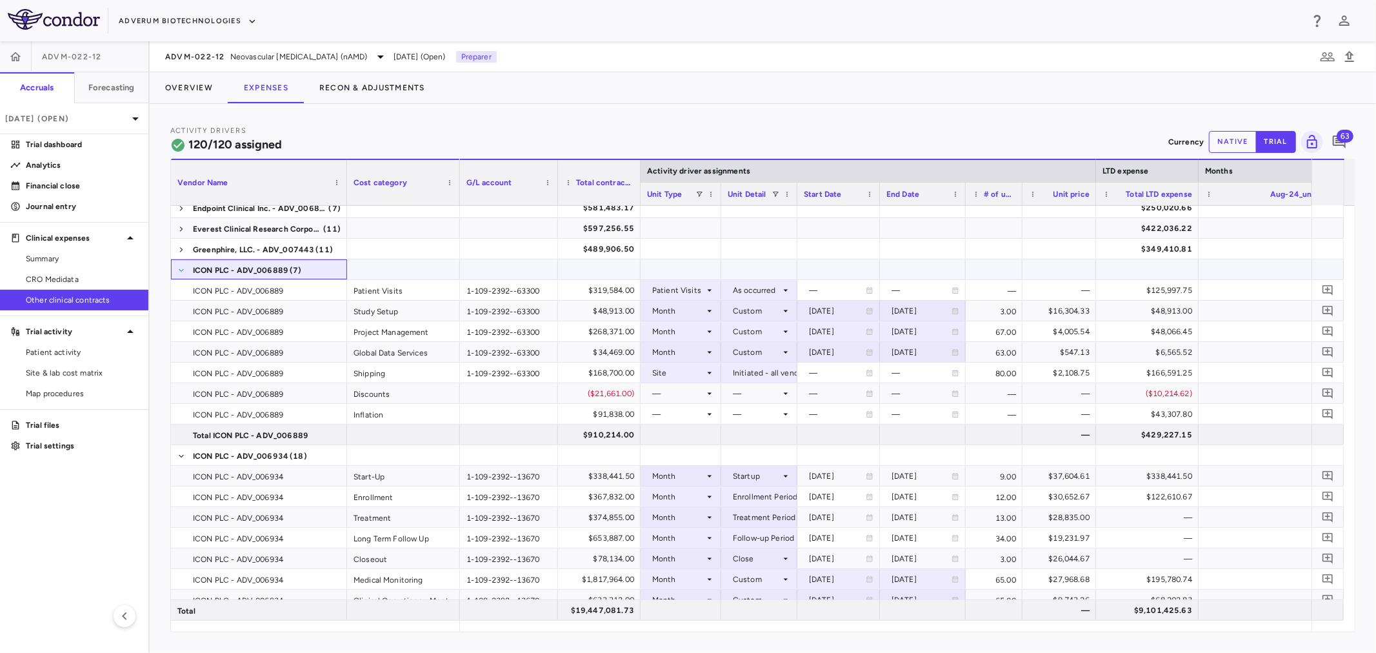
click at [181, 268] on span at bounding box center [181, 271] width 8 height 8
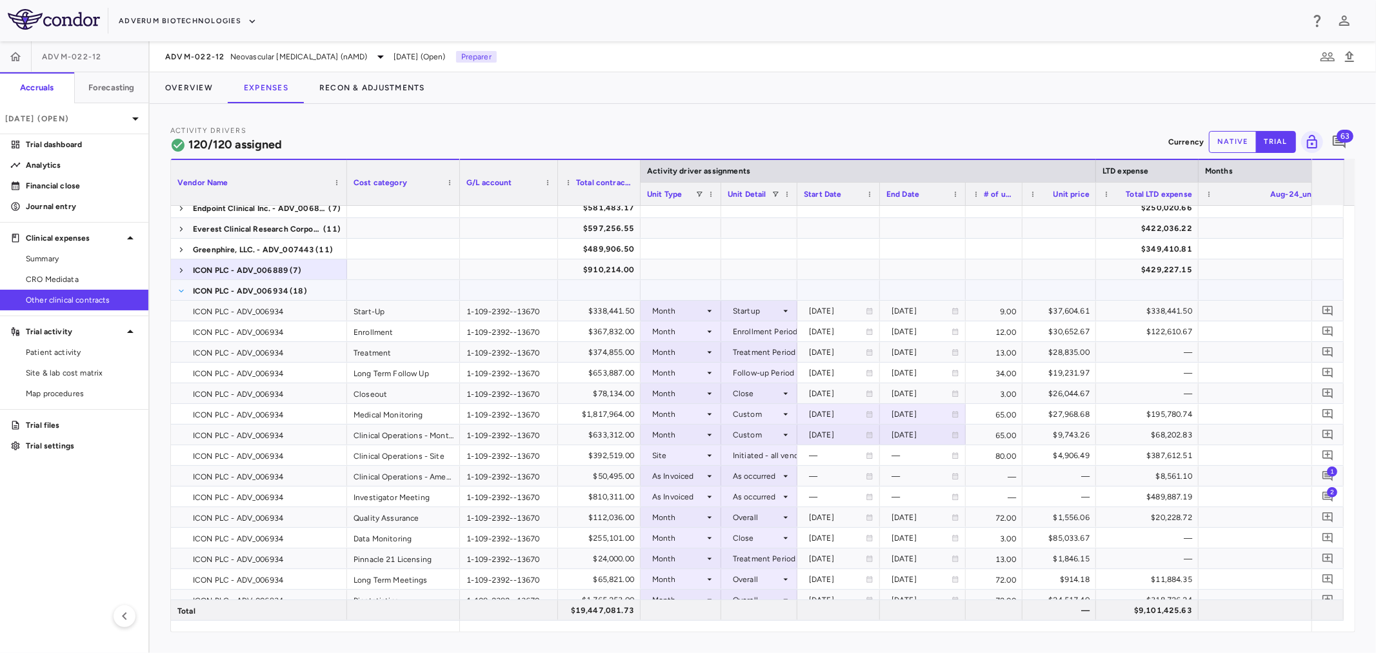
click at [181, 288] on span at bounding box center [181, 291] width 8 height 8
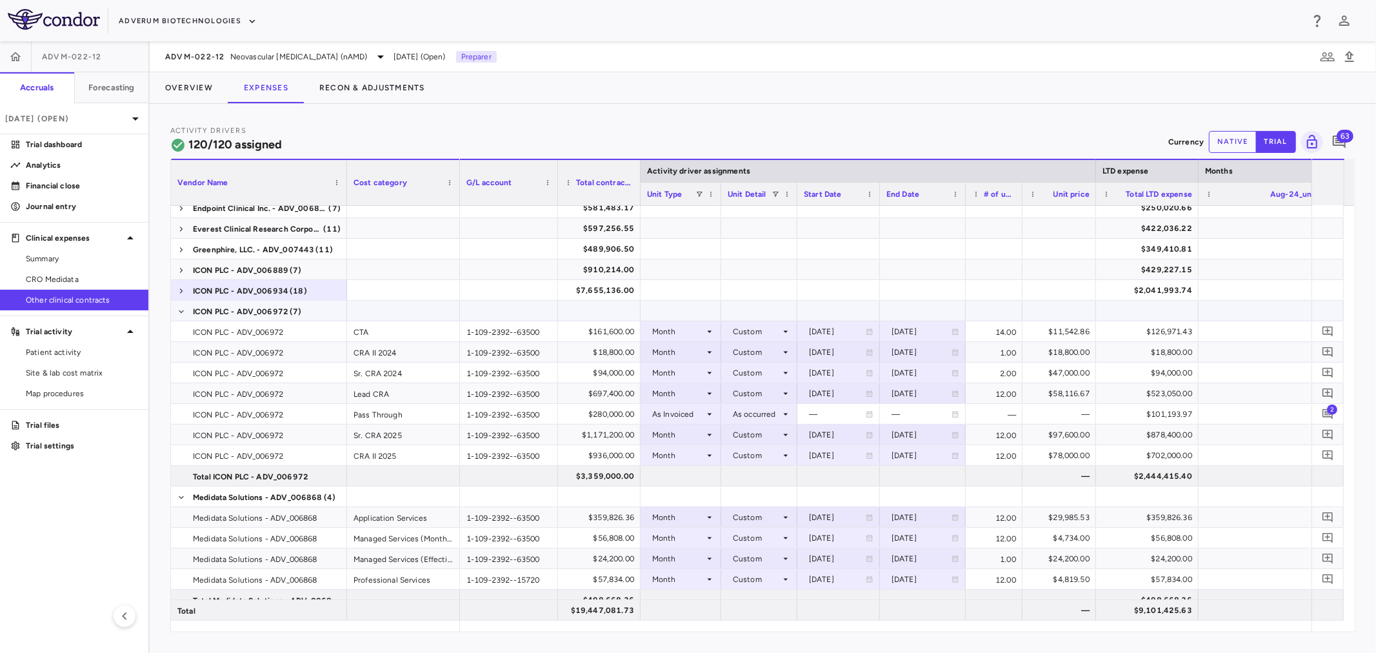
click at [181, 303] on span at bounding box center [181, 311] width 8 height 21
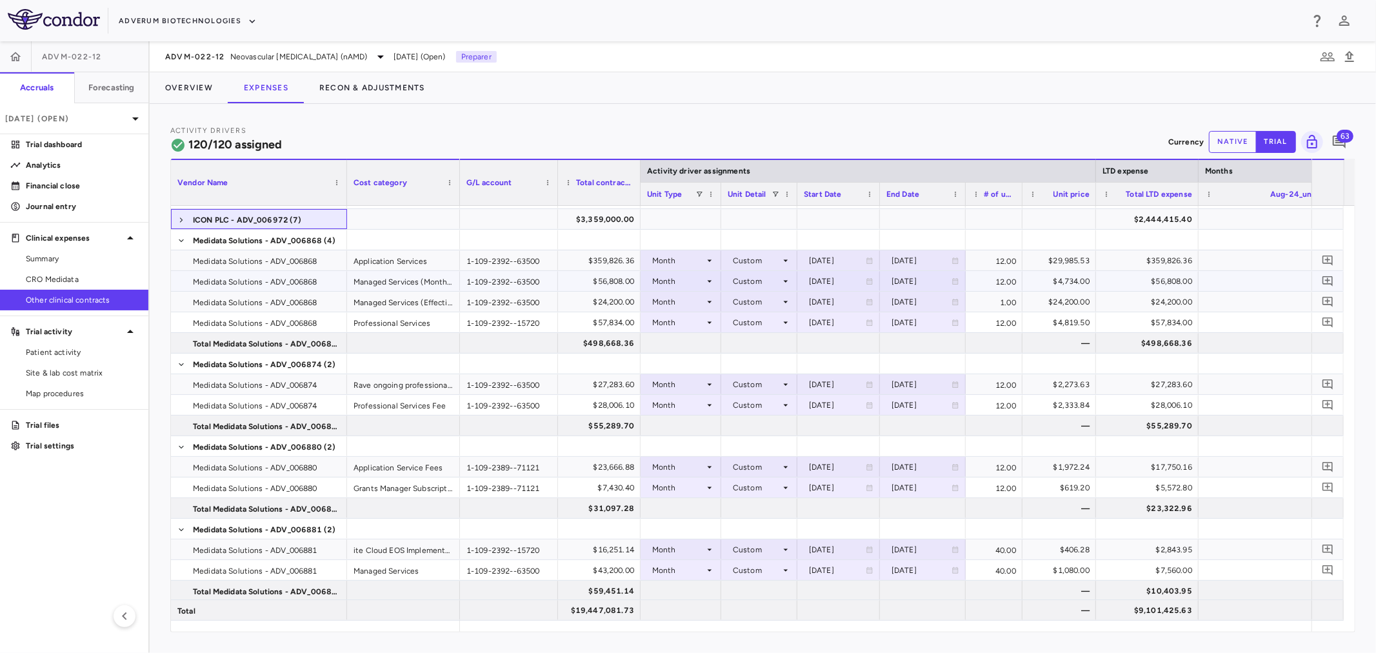
scroll to position [287, 0]
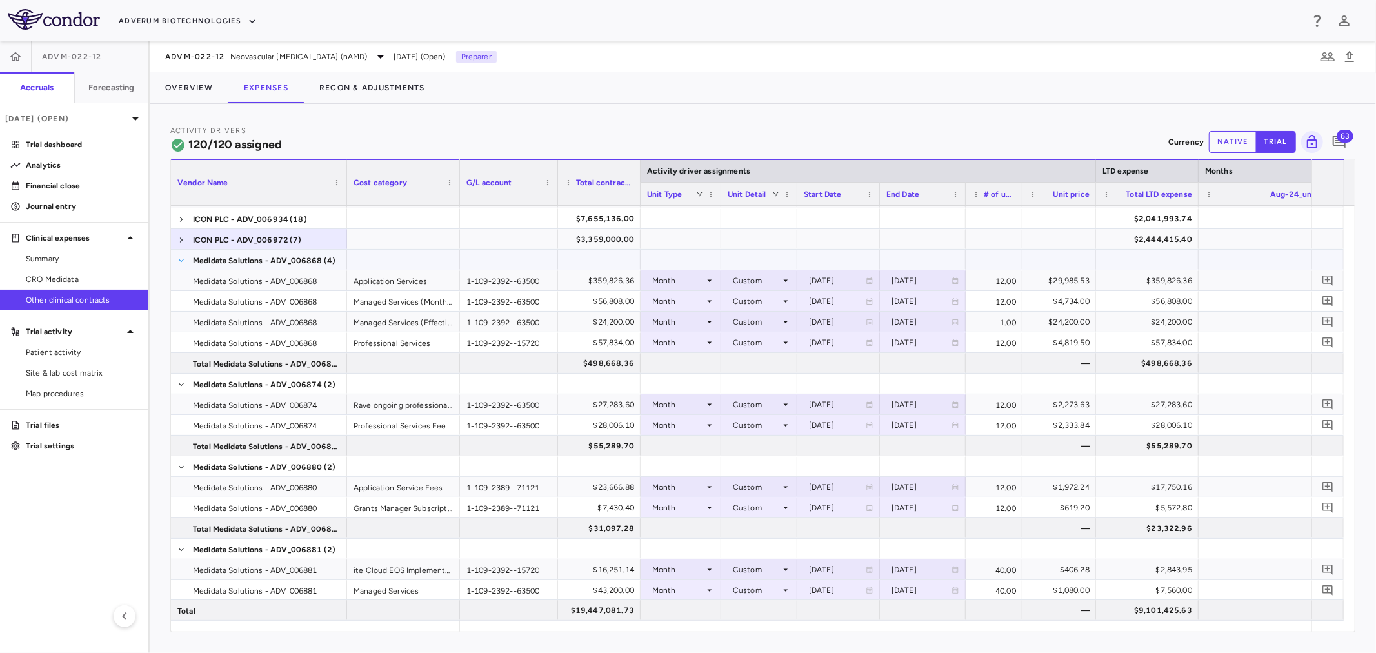
click at [182, 259] on span at bounding box center [181, 261] width 8 height 8
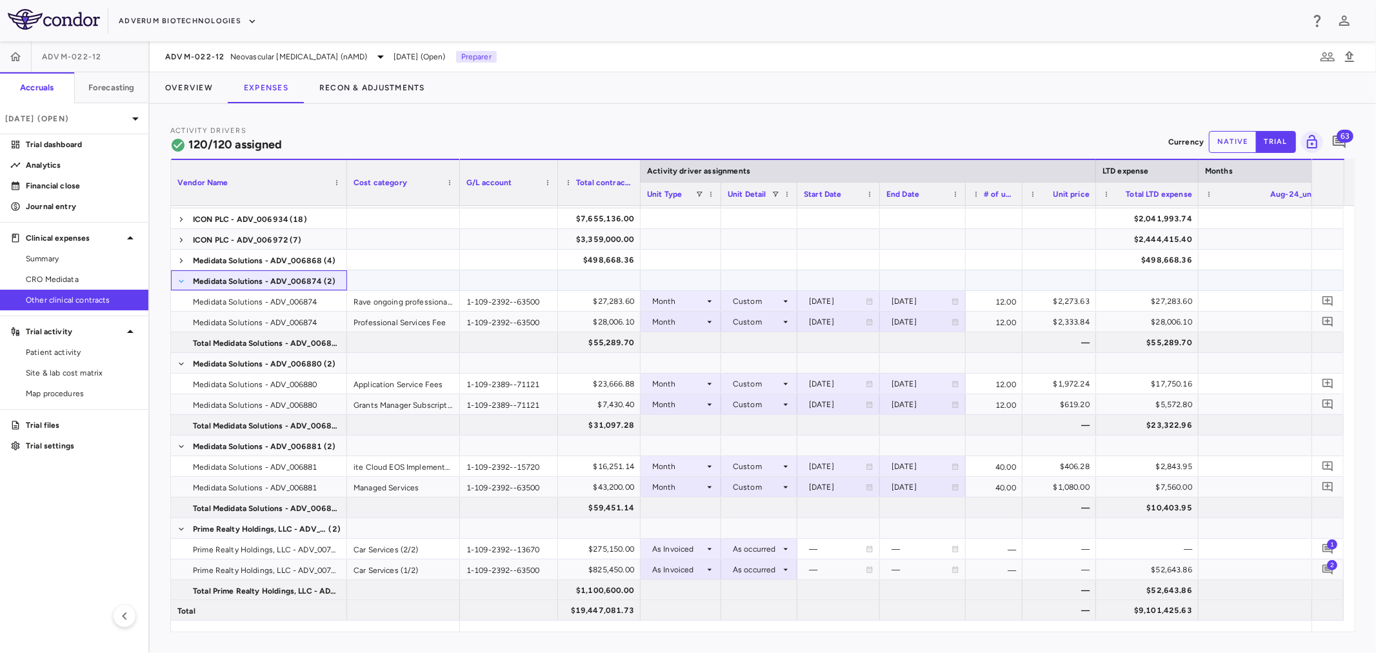
click at [182, 278] on span at bounding box center [181, 281] width 8 height 8
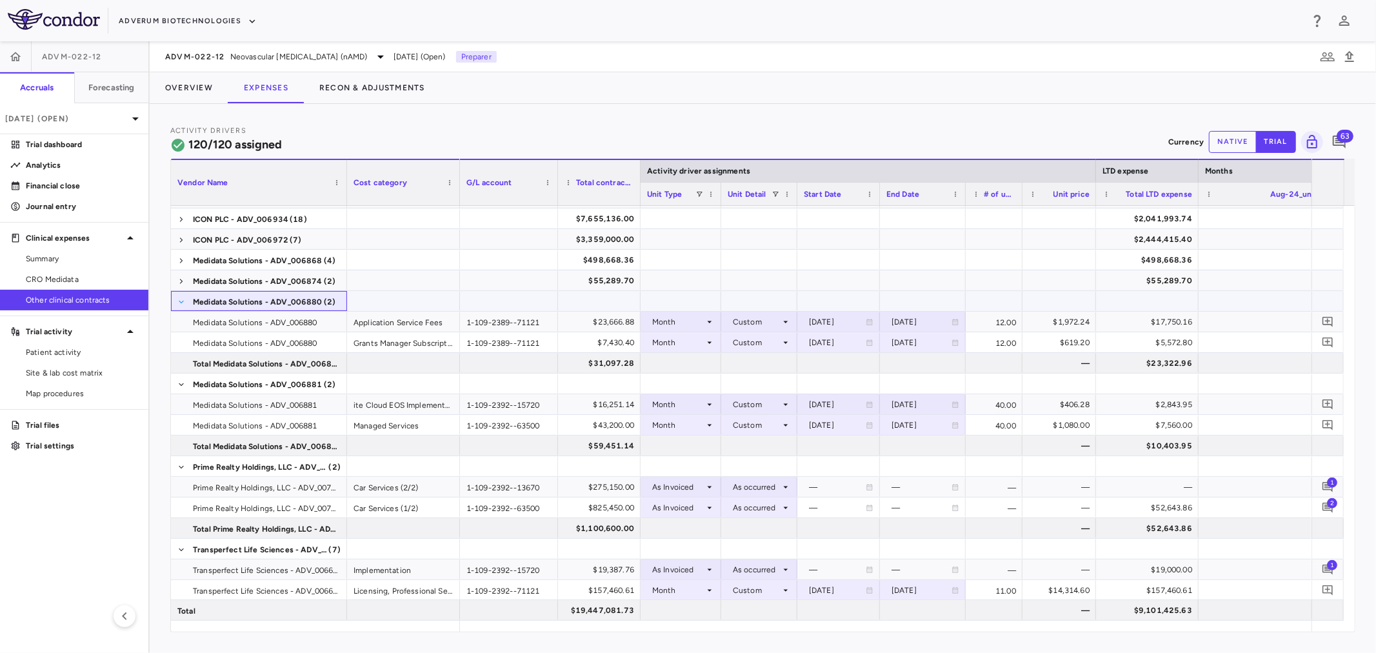
click at [181, 301] on span at bounding box center [181, 302] width 8 height 8
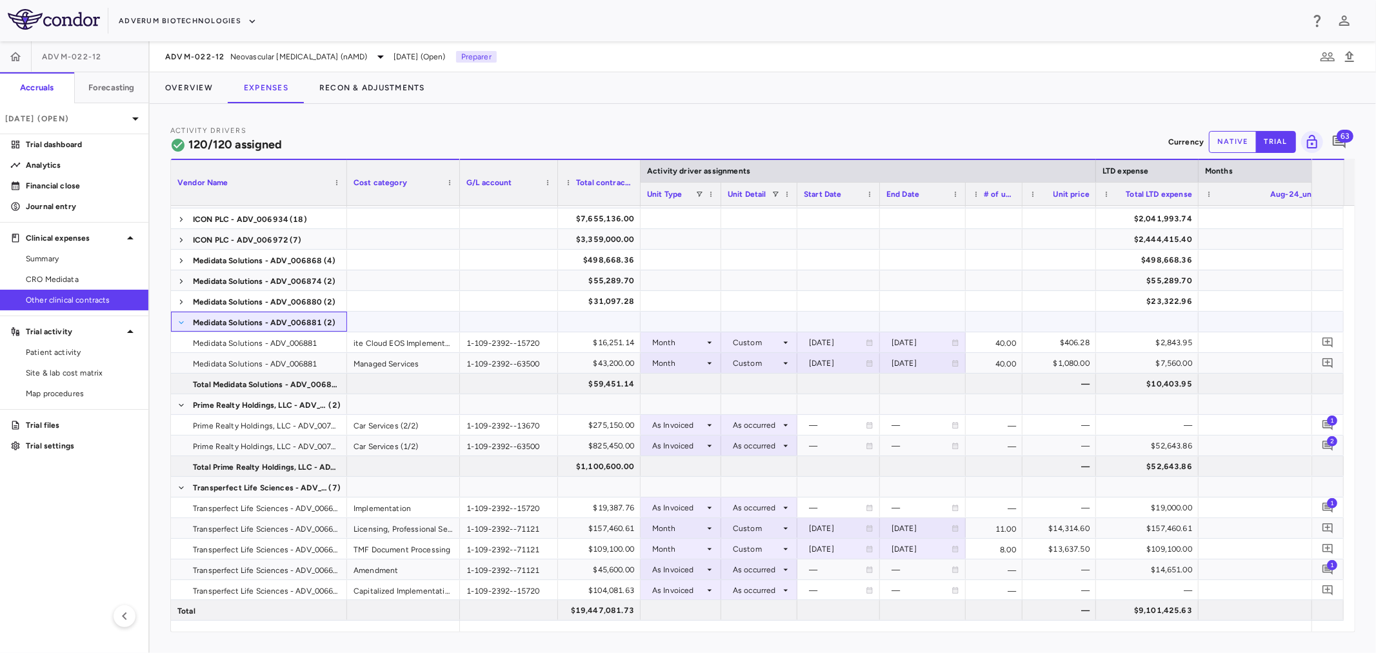
click at [181, 321] on span at bounding box center [181, 323] width 8 height 8
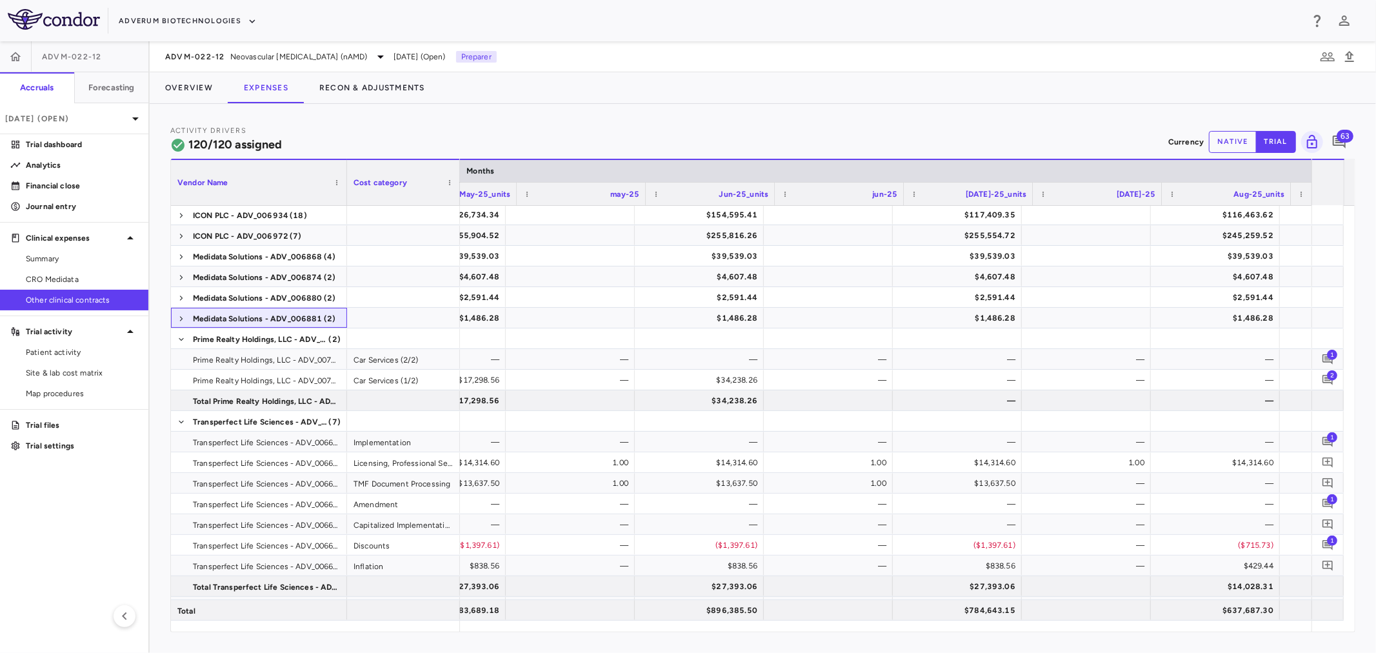
scroll to position [0, 3052]
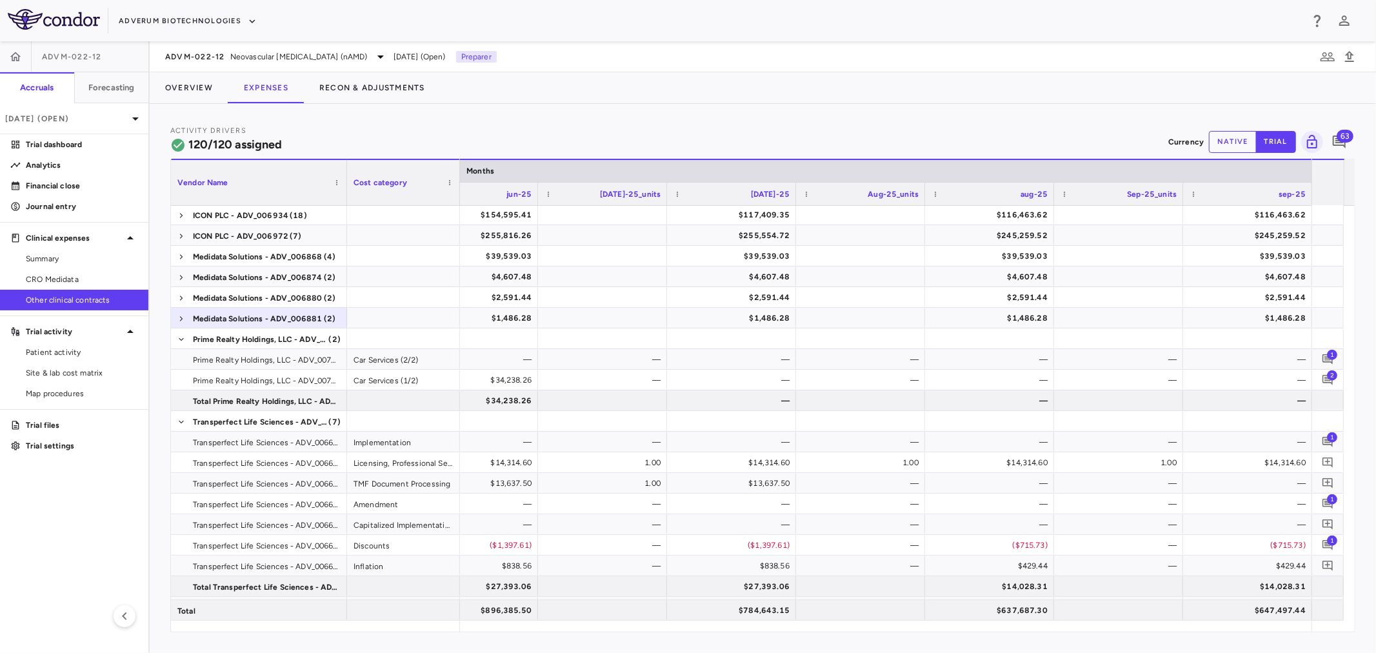
click at [1236, 140] on button "native" at bounding box center [1233, 142] width 48 height 22
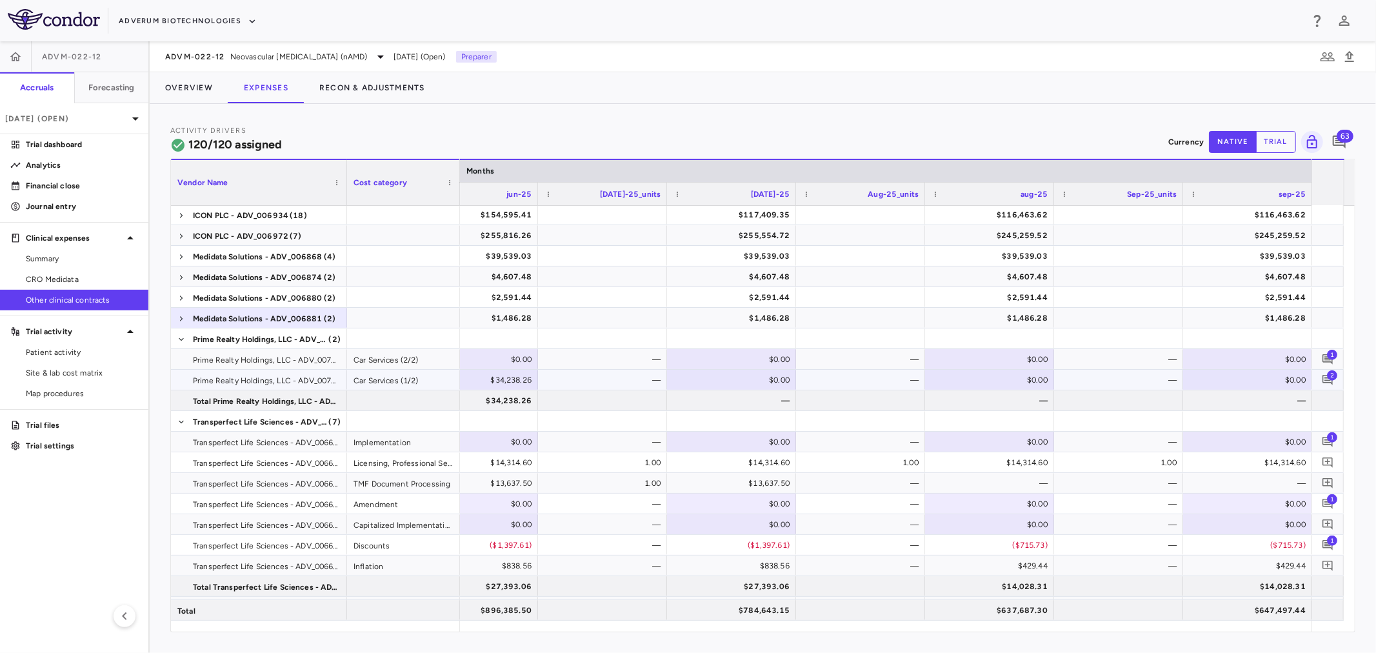
click at [1230, 379] on div "$0.00" at bounding box center [1250, 380] width 111 height 21
type input "********"
click at [1220, 643] on div "Activity Drivers 120/120 assigned Currency native trial 63 Press ENTER to sort.…" at bounding box center [763, 378] width 1227 height 549
click at [1153, 388] on div "—" at bounding box center [1121, 380] width 111 height 21
click at [1322, 377] on icon "Add comment" at bounding box center [1328, 380] width 12 height 12
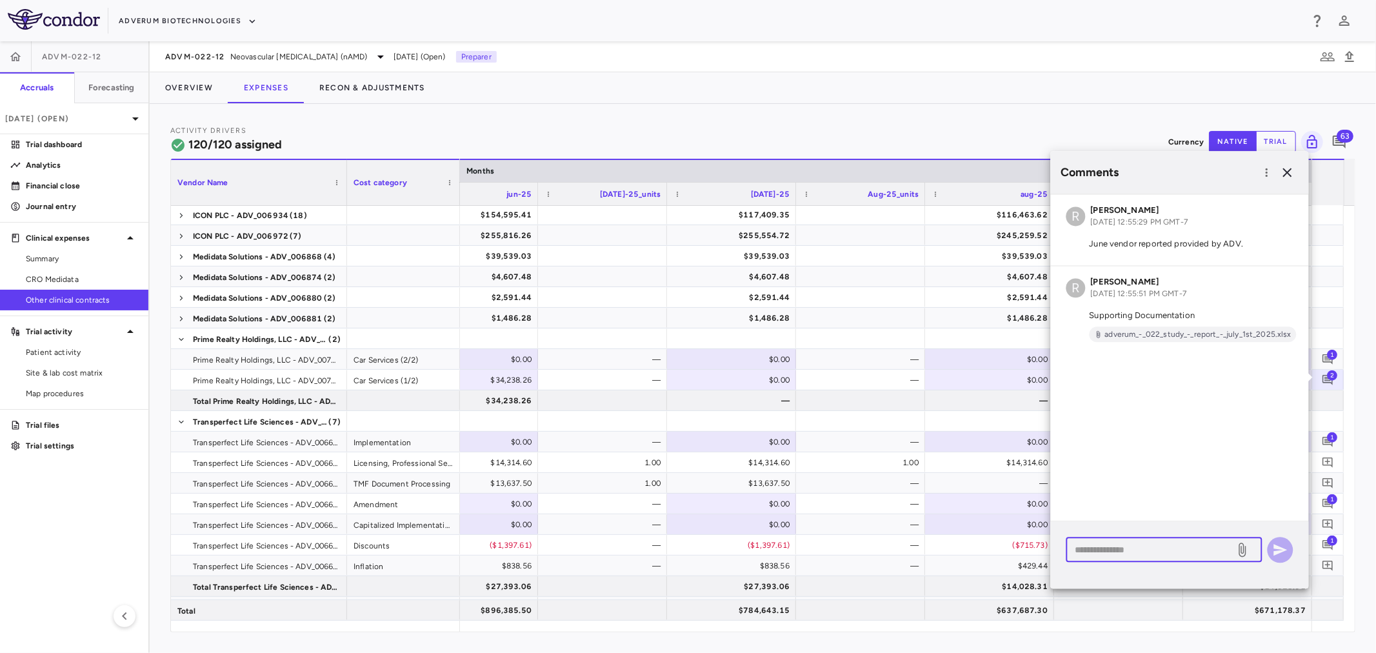
click at [1133, 556] on textarea at bounding box center [1151, 550] width 151 height 14
type textarea "**********"
click at [1242, 549] on icon at bounding box center [1243, 550] width 7 height 14
click at [0, 0] on input "file" at bounding box center [0, 0] width 0 height 0
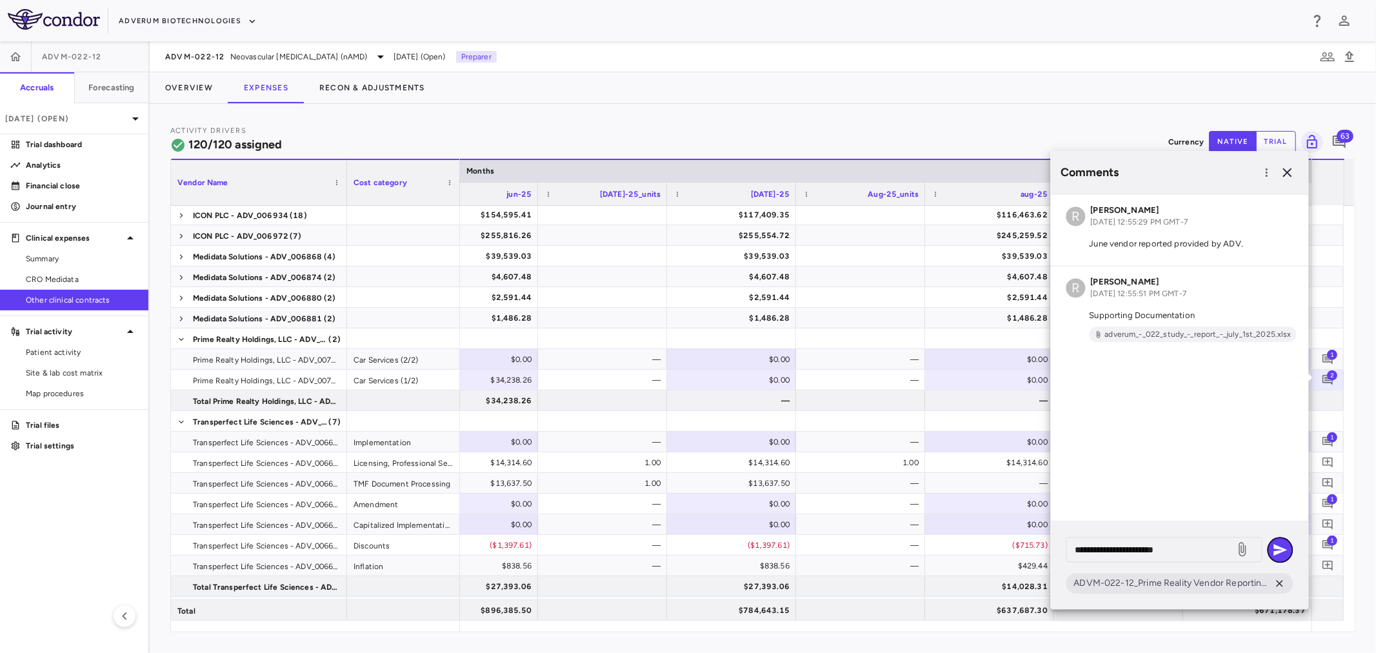
click at [1287, 550] on icon "button" at bounding box center [1280, 549] width 15 height 15
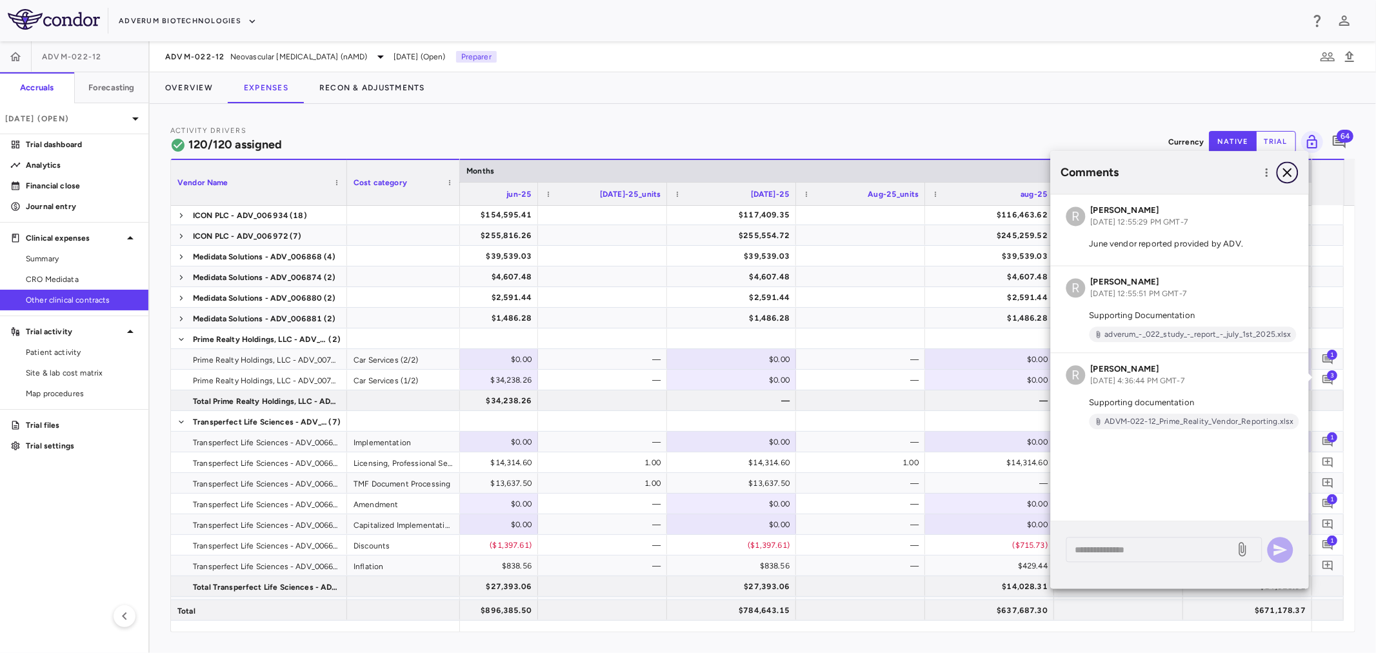
click at [1288, 172] on icon "button" at bounding box center [1288, 172] width 9 height 9
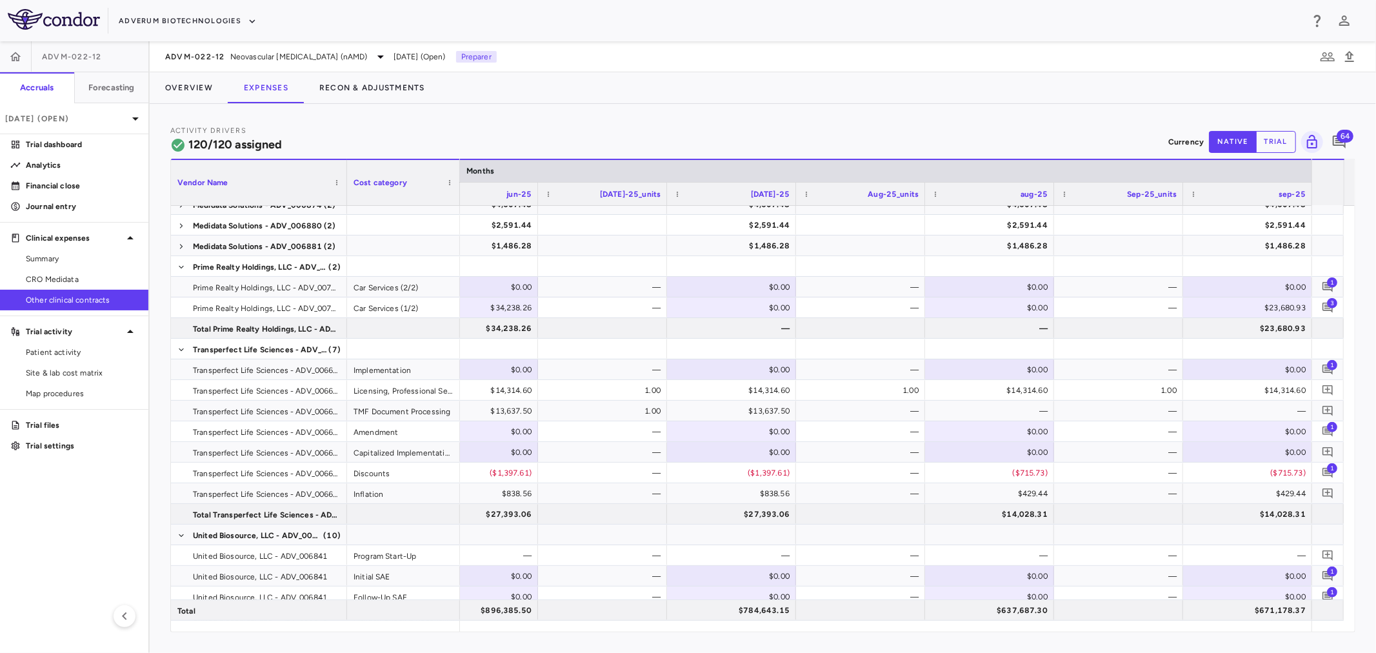
scroll to position [362, 0]
click at [1098, 479] on div "—" at bounding box center [1121, 473] width 111 height 21
click at [1119, 505] on div at bounding box center [1119, 514] width 116 height 19
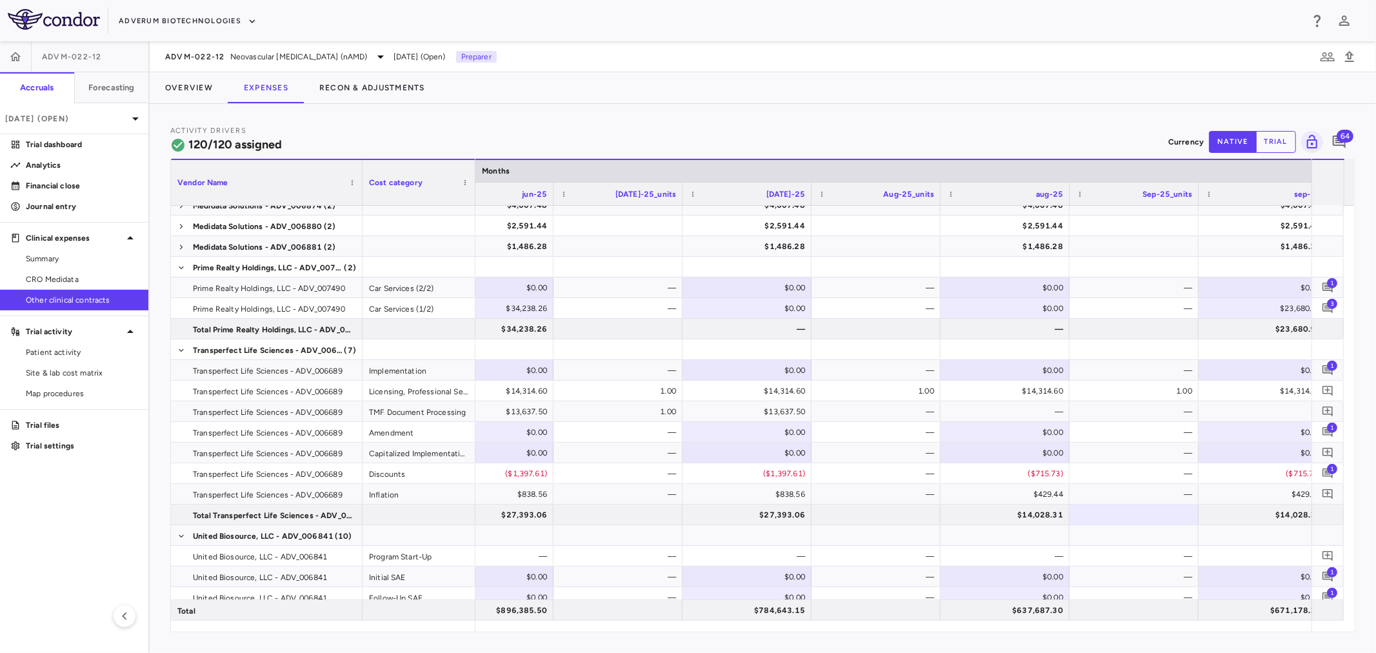
drag, startPoint x: 344, startPoint y: 197, endPoint x: 360, endPoint y: 205, distance: 17.9
click at [360, 205] on div "Vendor Name Cost category Months Jun-25_units" at bounding box center [763, 395] width 1184 height 473
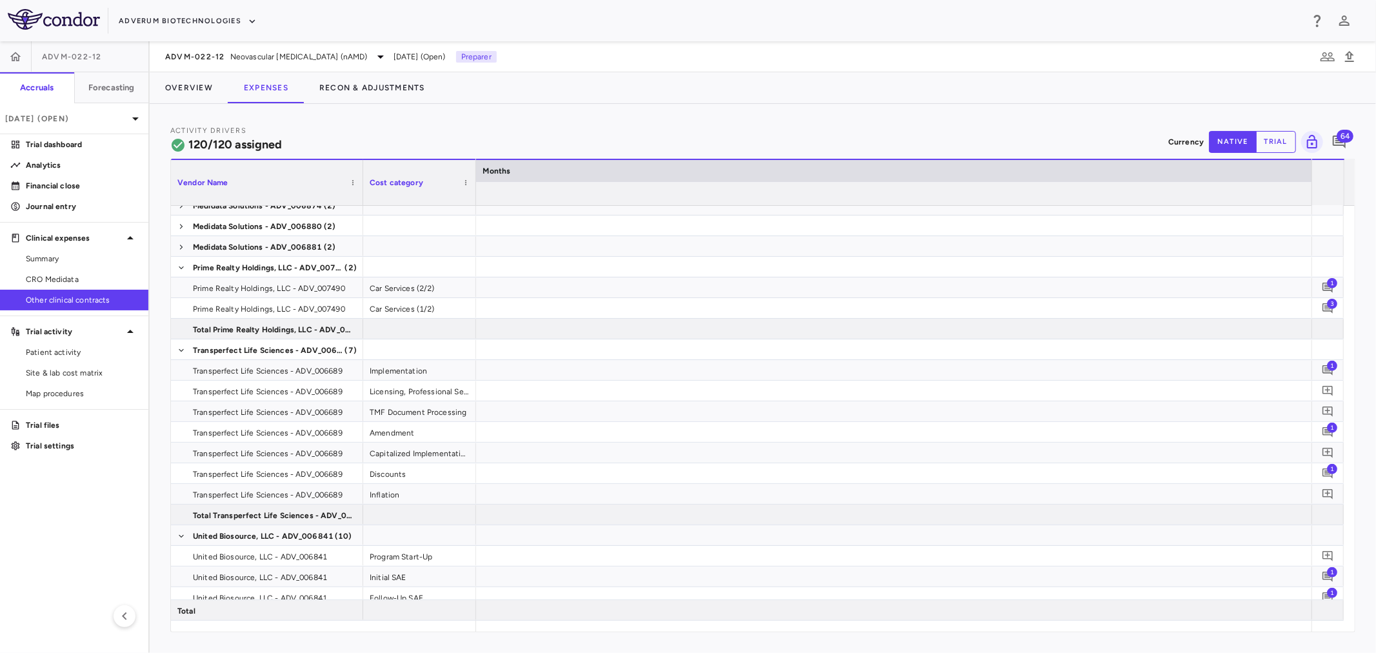
scroll to position [0, 762]
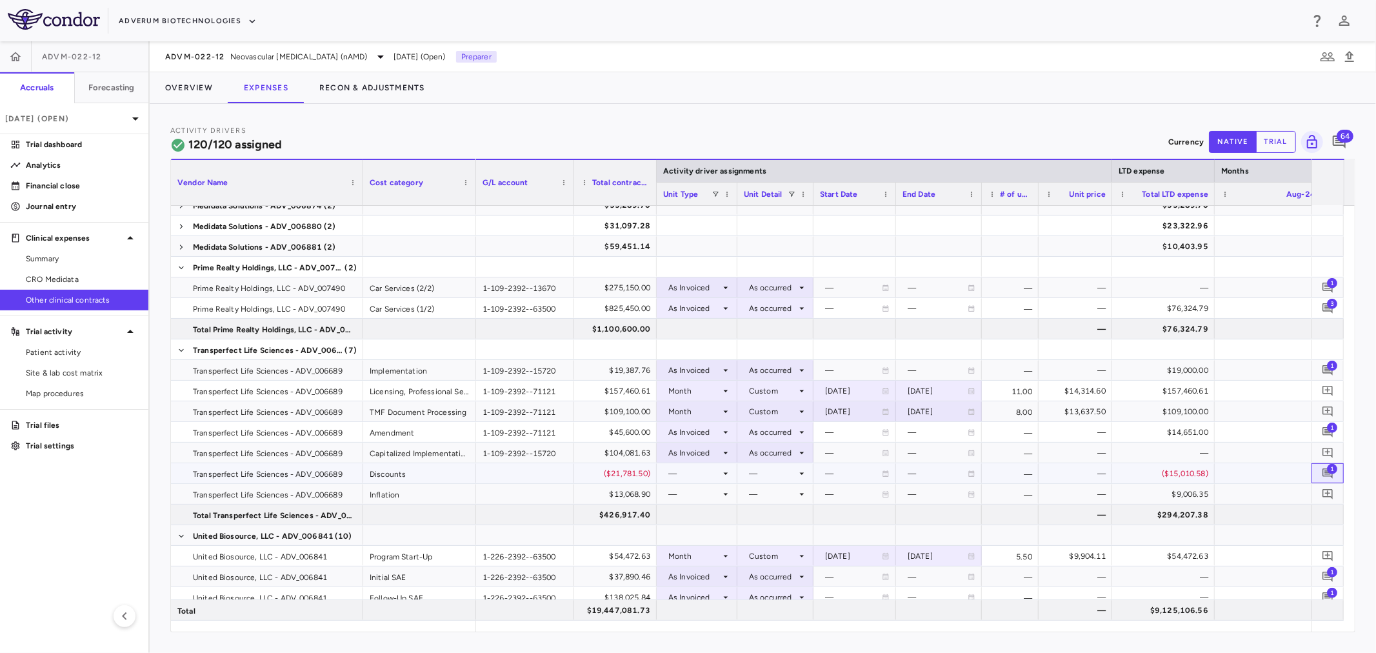
click at [1334, 471] on span "1" at bounding box center [1332, 468] width 10 height 10
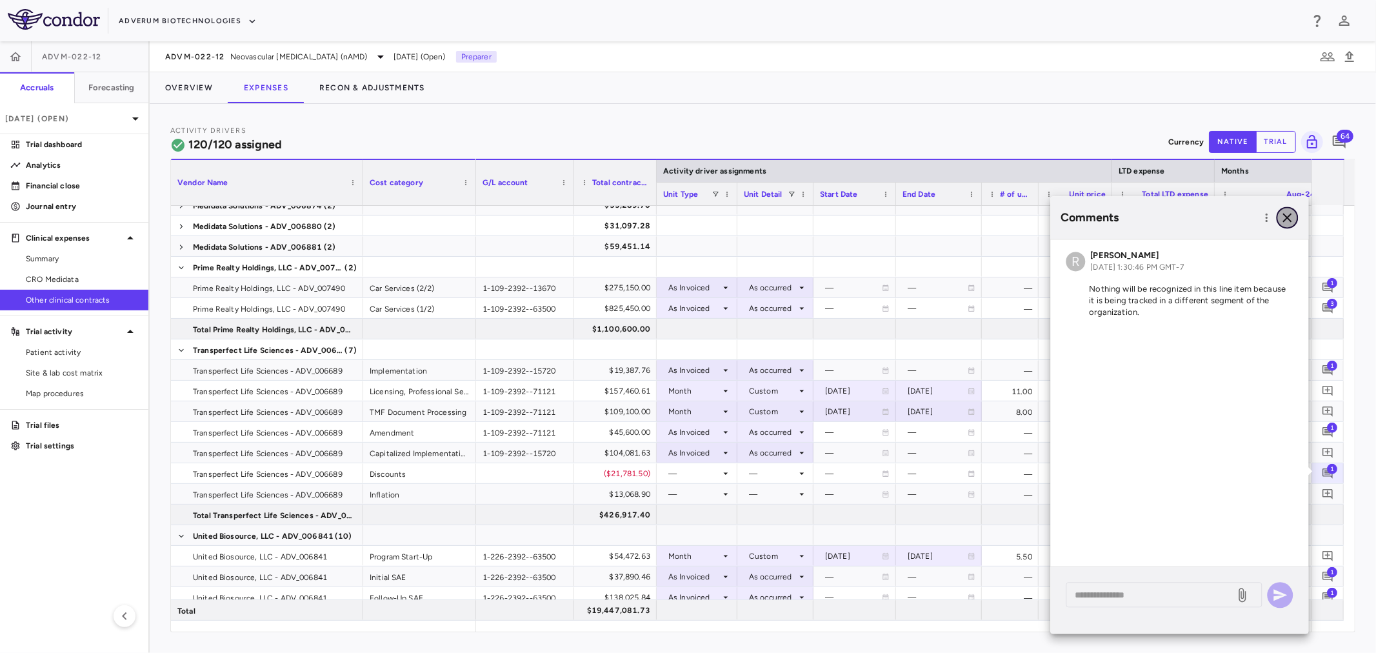
click at [1295, 214] on icon "button" at bounding box center [1287, 217] width 15 height 15
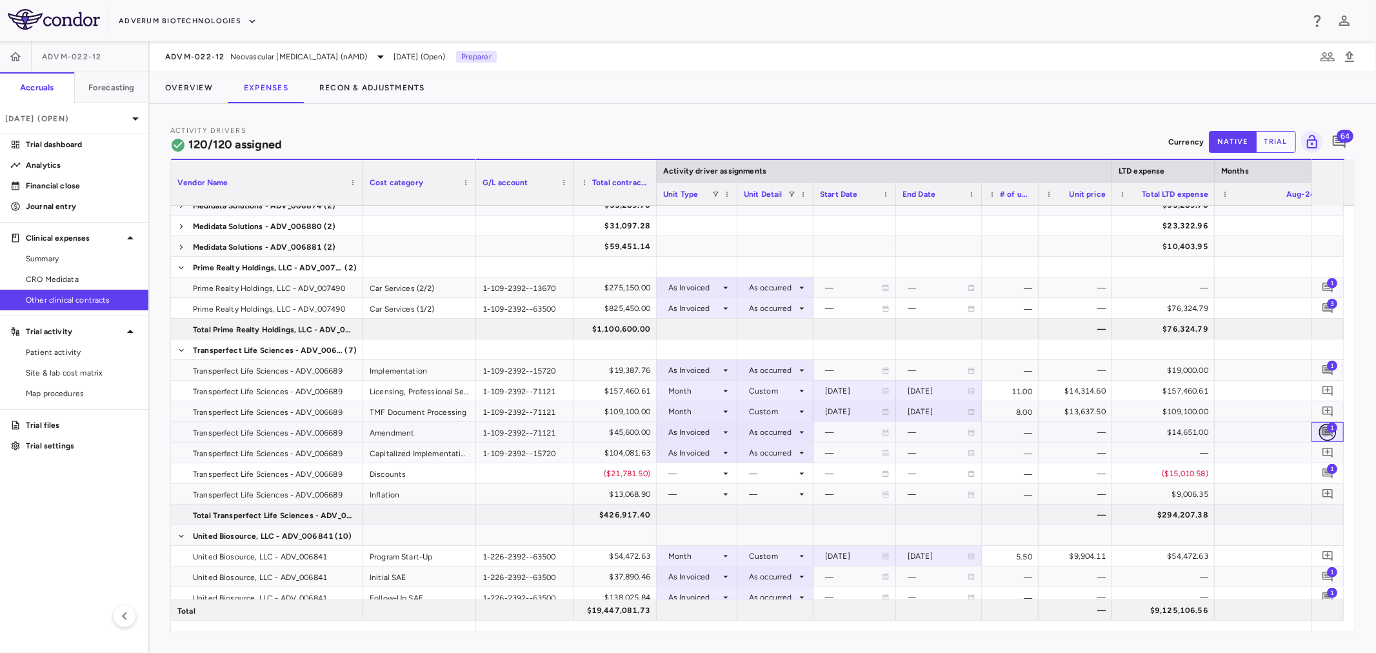
click at [1326, 430] on icon "Add comment" at bounding box center [1328, 432] width 10 height 10
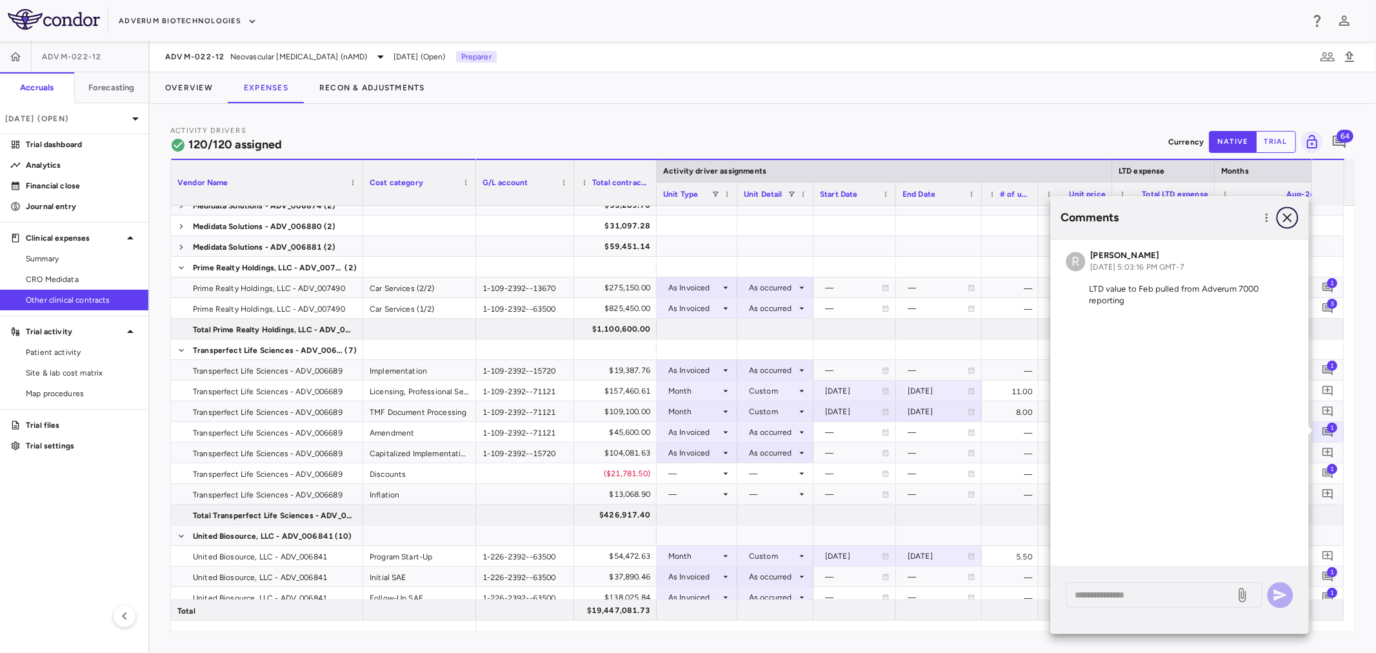
click at [1285, 217] on icon "button" at bounding box center [1287, 217] width 15 height 15
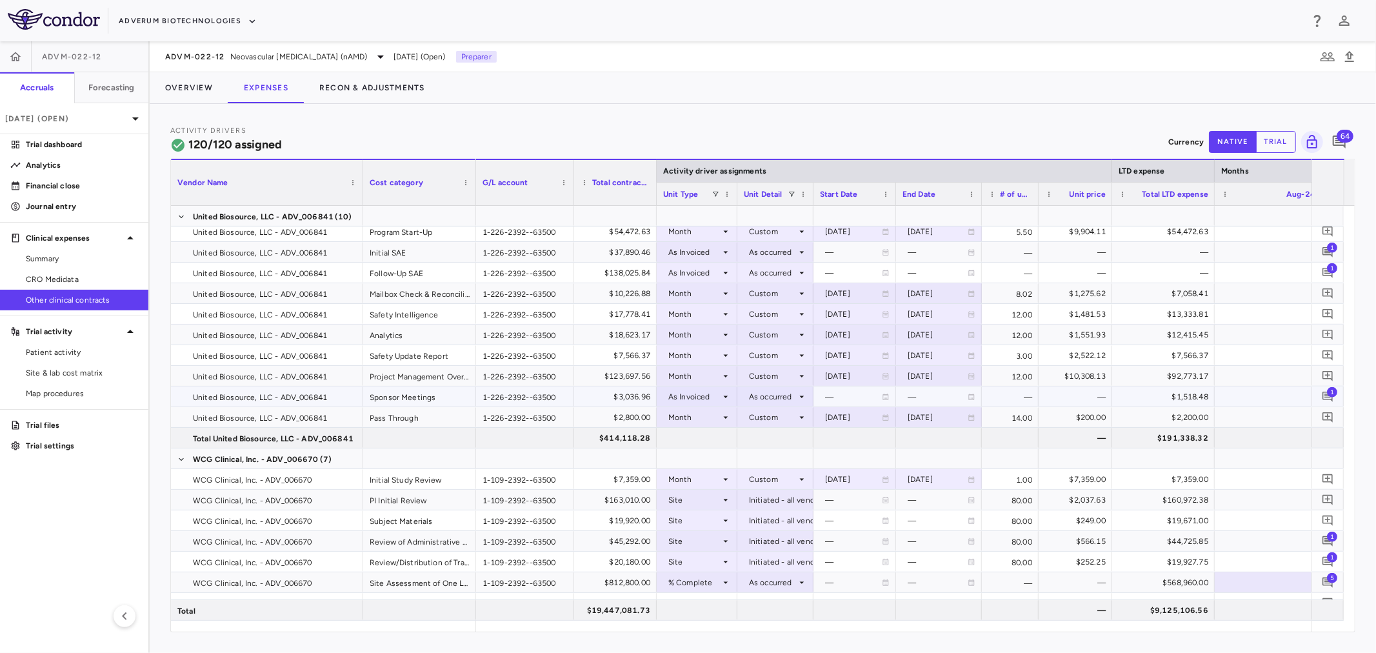
scroll to position [720, 0]
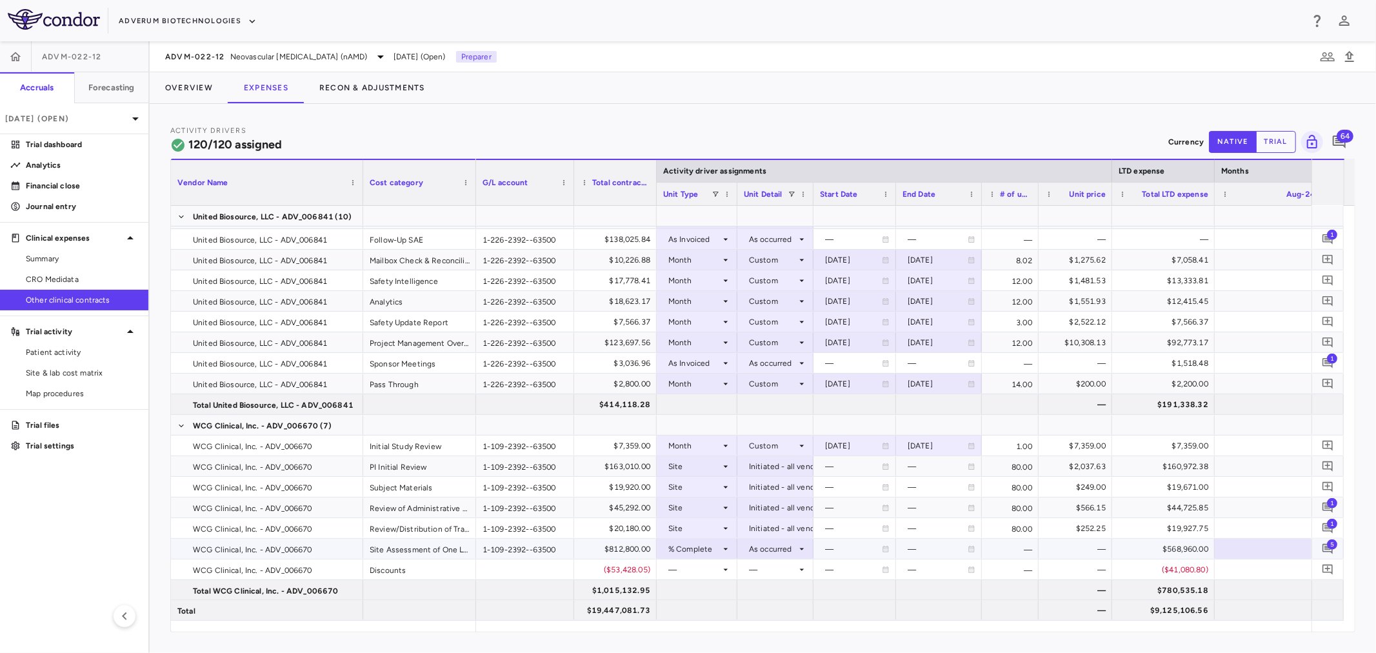
click at [391, 538] on div "Review/Distribution of Translated Documents" at bounding box center [419, 528] width 113 height 20
